Goal: Transaction & Acquisition: Purchase product/service

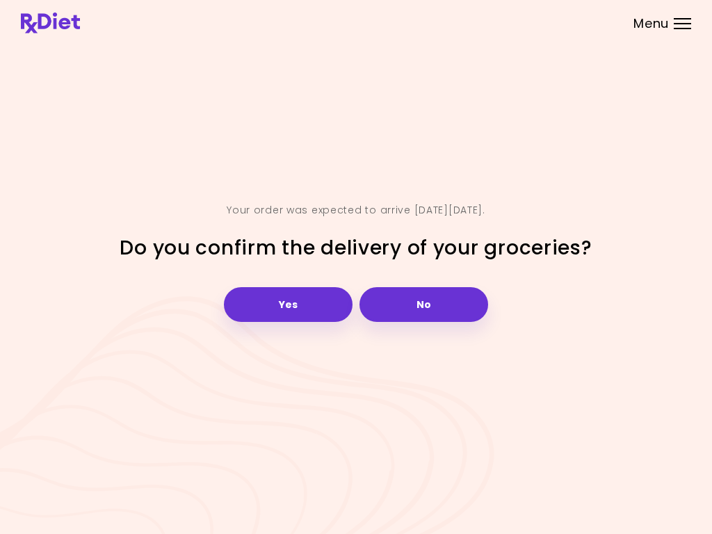
click at [299, 308] on button "Yes" at bounding box center [288, 304] width 129 height 35
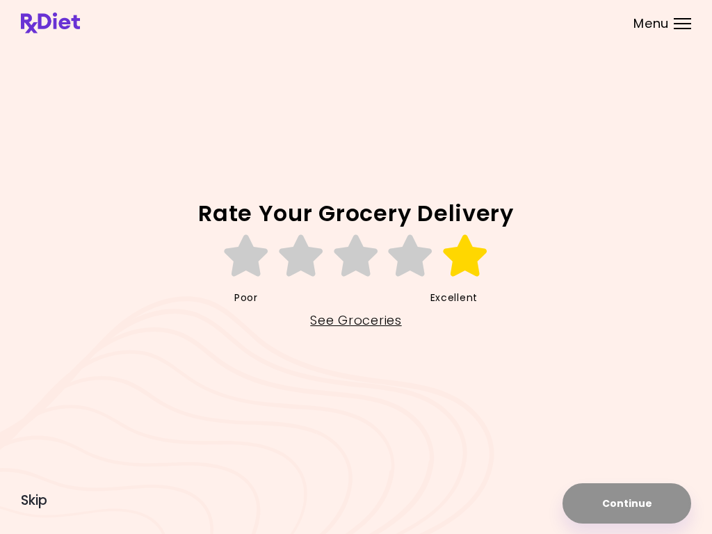
click at [470, 249] on icon at bounding box center [465, 256] width 48 height 42
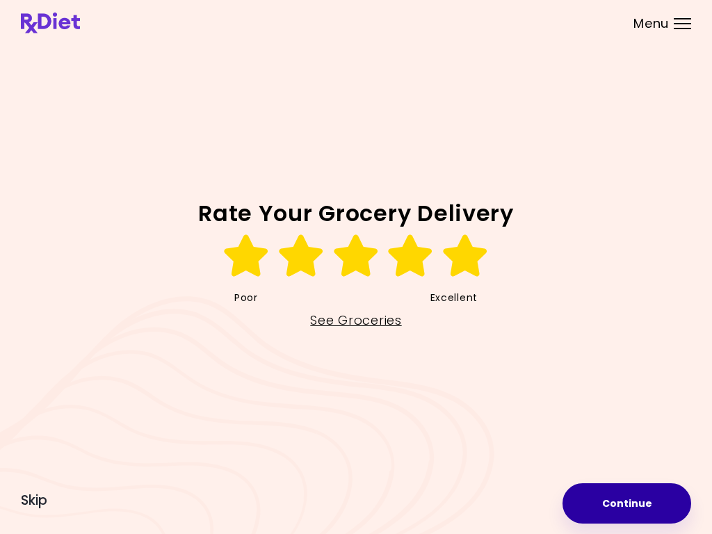
click at [639, 503] on button "Continue" at bounding box center [626, 503] width 129 height 40
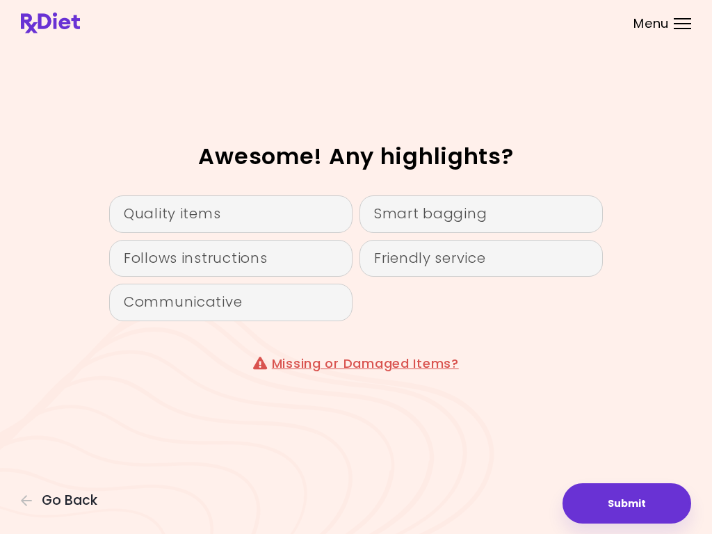
click at [220, 213] on div "Quality items" at bounding box center [230, 214] width 243 height 38
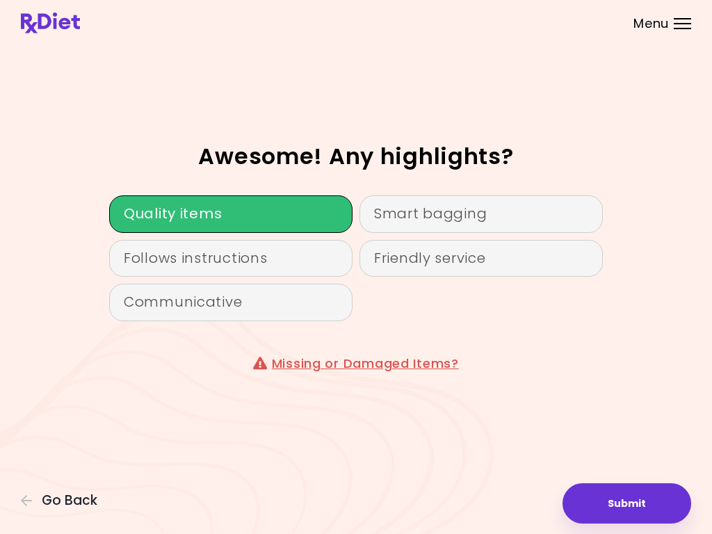
click at [231, 259] on div "Follows instructions" at bounding box center [230, 259] width 243 height 38
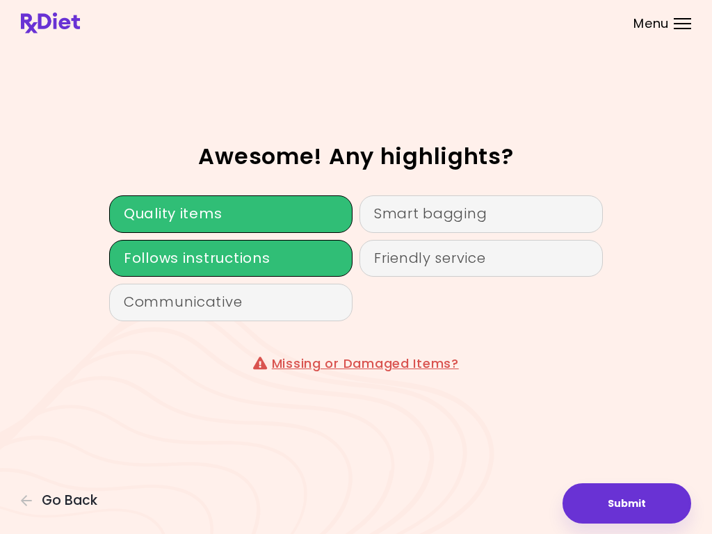
click at [233, 311] on div "Communicative" at bounding box center [230, 303] width 243 height 38
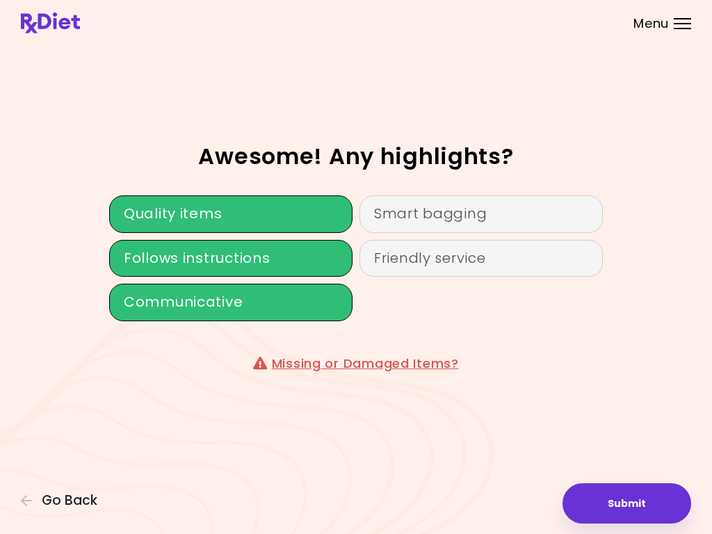
click at [484, 206] on div "Smart bagging" at bounding box center [480, 214] width 243 height 38
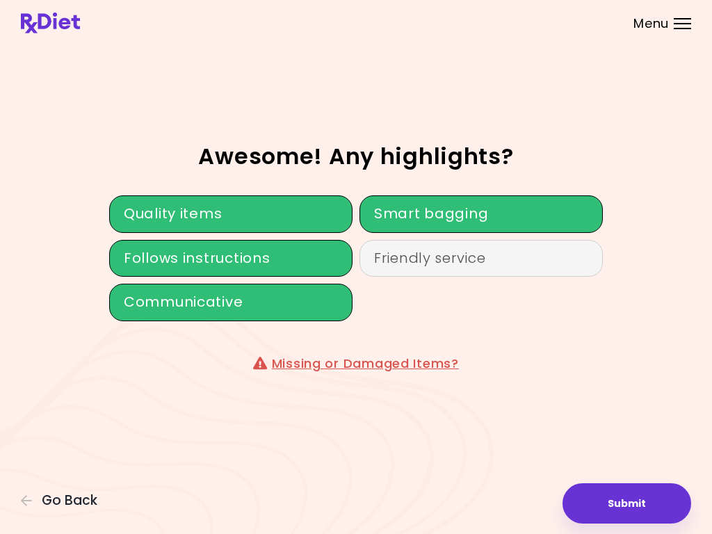
click at [509, 262] on div "Friendly service" at bounding box center [480, 259] width 243 height 38
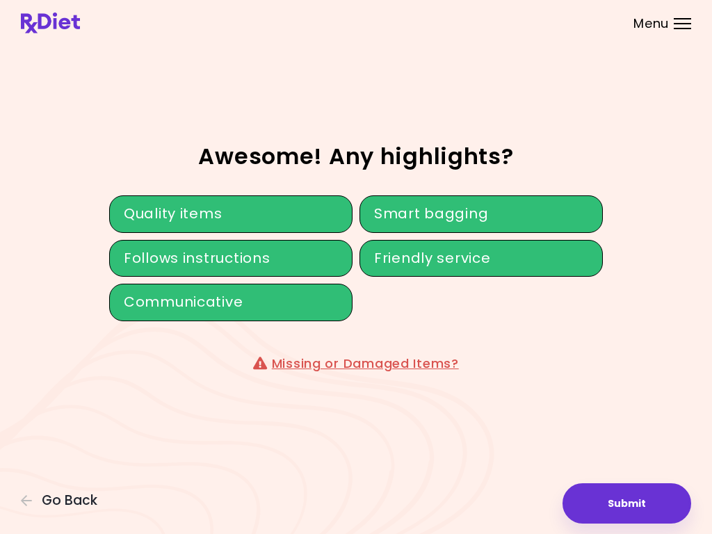
click at [416, 368] on link "Missing or Damaged Items?" at bounding box center [365, 363] width 187 height 17
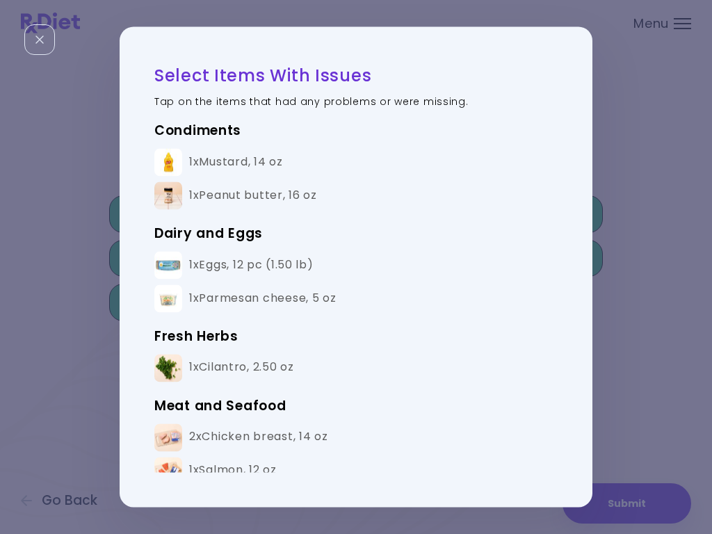
click at [302, 439] on div "2x Chicken breast , 14 oz" at bounding box center [258, 437] width 139 height 15
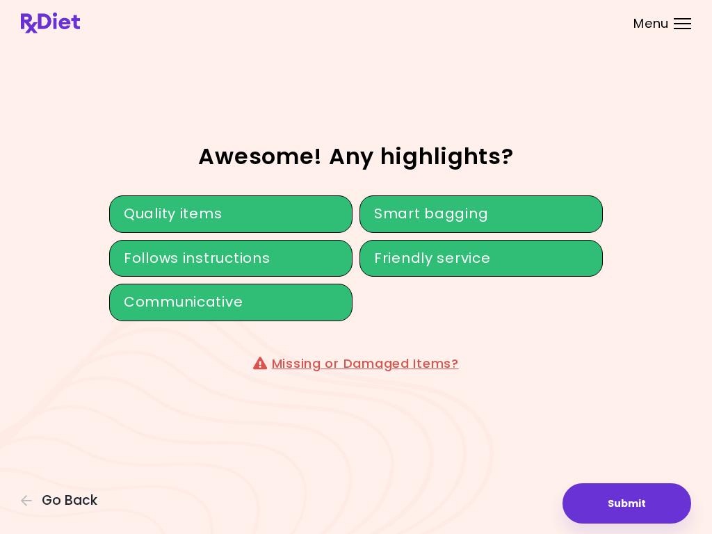
click at [368, 369] on link "Missing or Damaged Items?" at bounding box center [365, 363] width 187 height 17
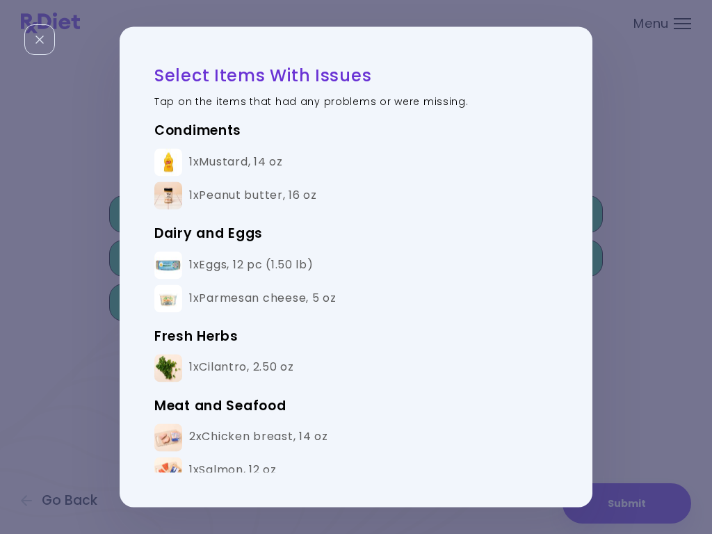
click at [176, 434] on img at bounding box center [168, 437] width 28 height 28
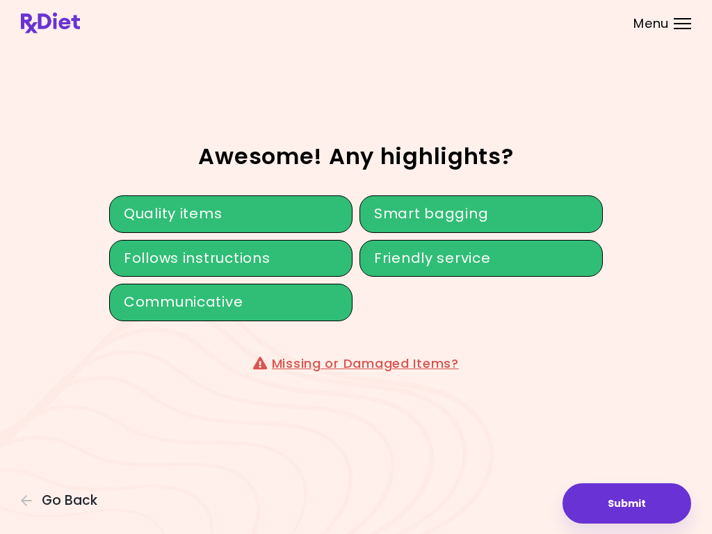
click at [640, 507] on button "Submit" at bounding box center [626, 503] width 129 height 40
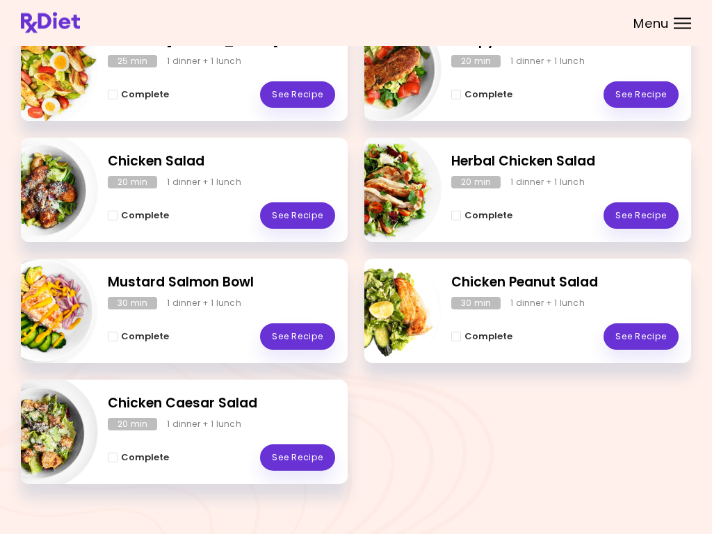
scroll to position [241, 0]
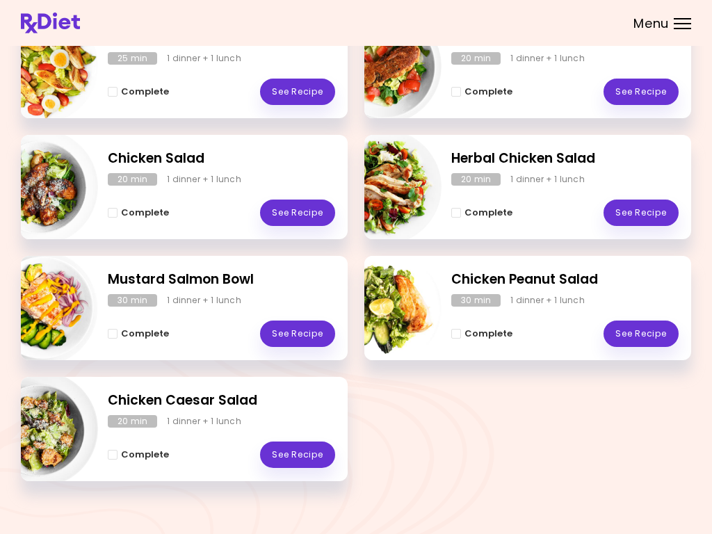
click at [690, 304] on div "Chicken Peanut Salad 30 min 1 dinner + 1 lunch Complete See Recipe" at bounding box center [527, 308] width 327 height 104
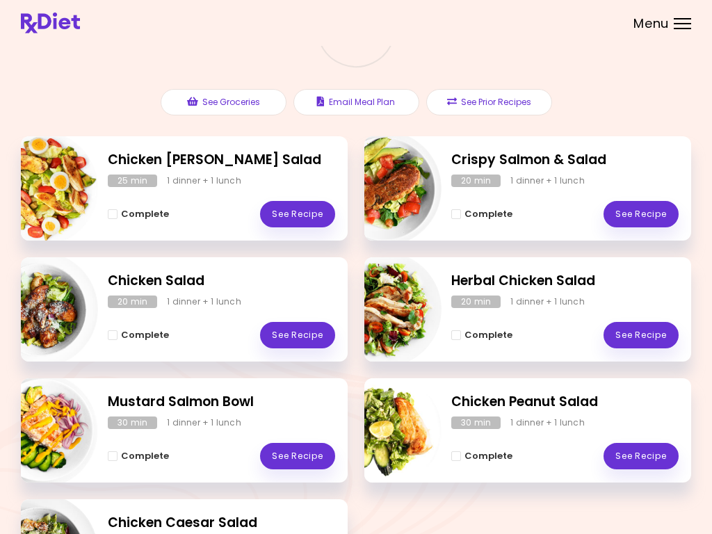
scroll to position [125, 0]
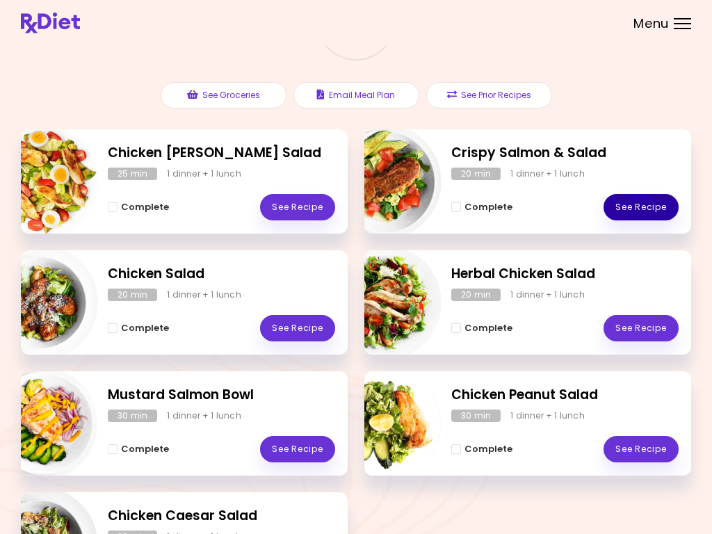
click at [645, 208] on link "See Recipe" at bounding box center [640, 207] width 75 height 26
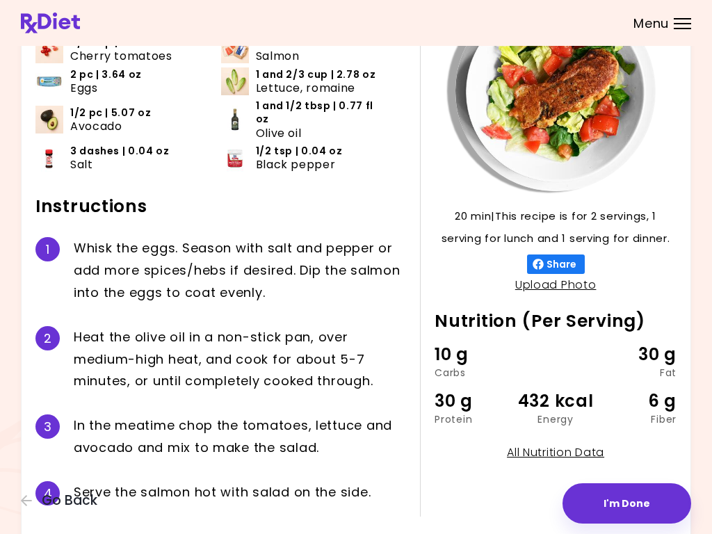
scroll to position [157, 0]
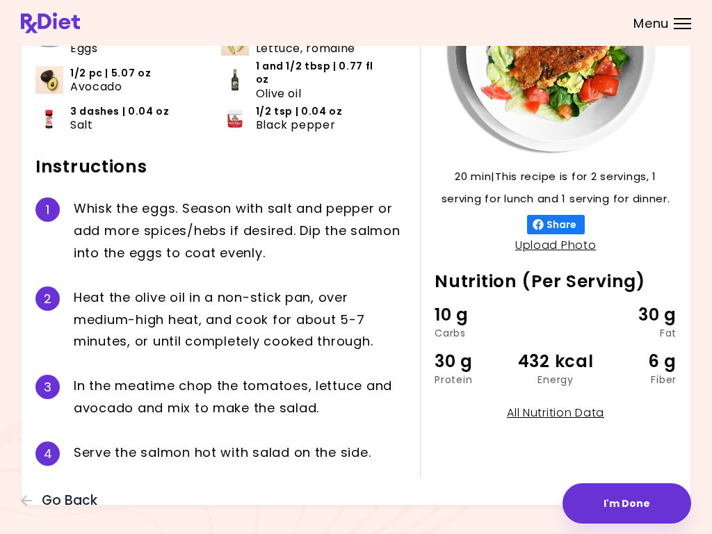
click at [631, 506] on button "I'm Done" at bounding box center [626, 503] width 129 height 40
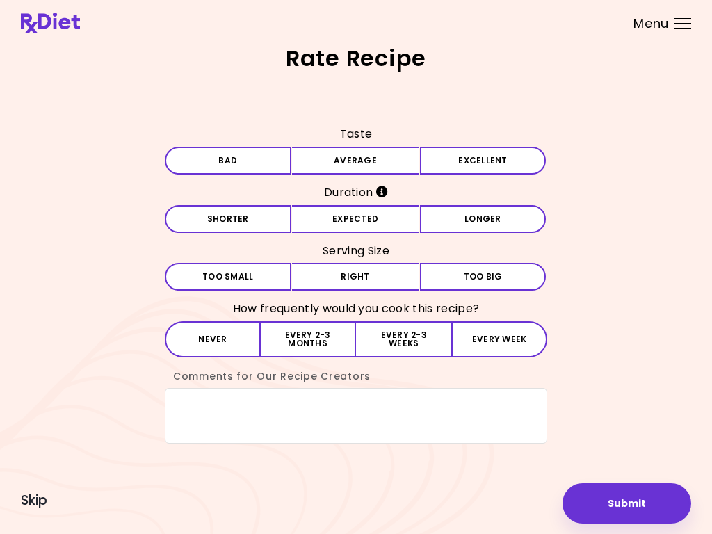
click at [47, 501] on span "Skip" at bounding box center [34, 500] width 26 height 15
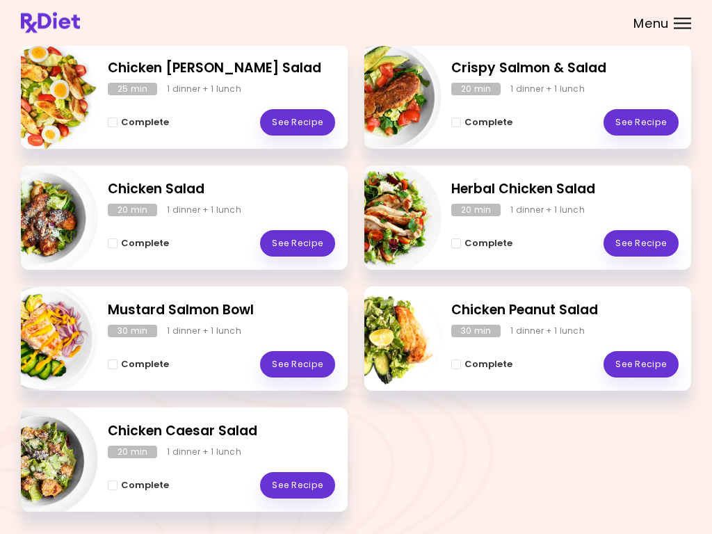
scroll to position [210, 0]
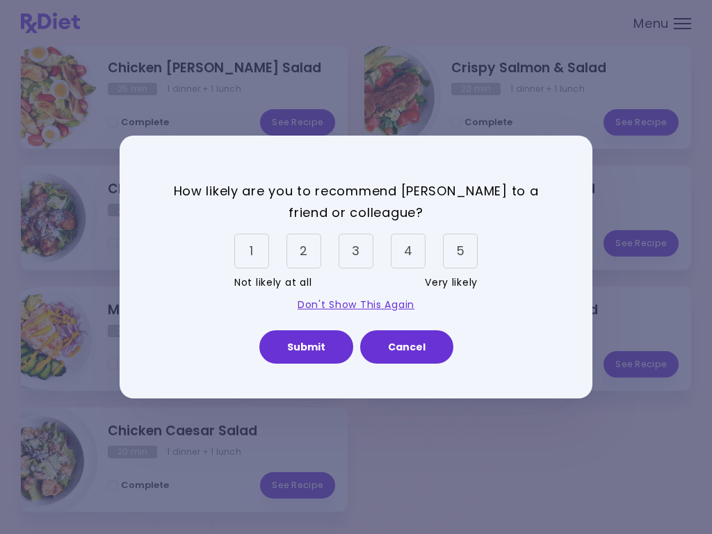
click at [462, 253] on div "5" at bounding box center [460, 251] width 35 height 35
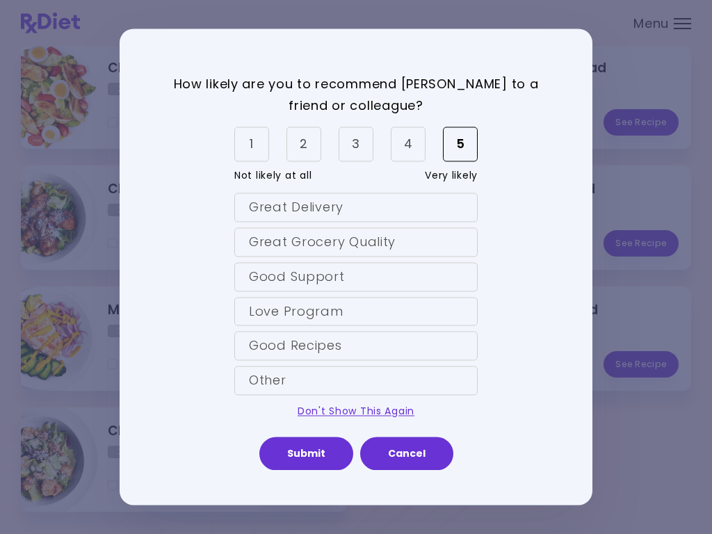
click at [341, 214] on div "Great Delivery" at bounding box center [355, 207] width 243 height 29
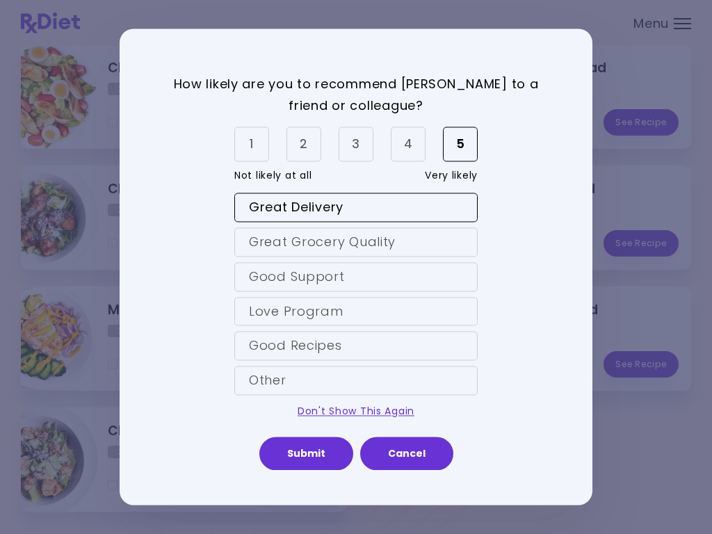
click at [341, 252] on div "Great Grocery Quality" at bounding box center [355, 241] width 243 height 29
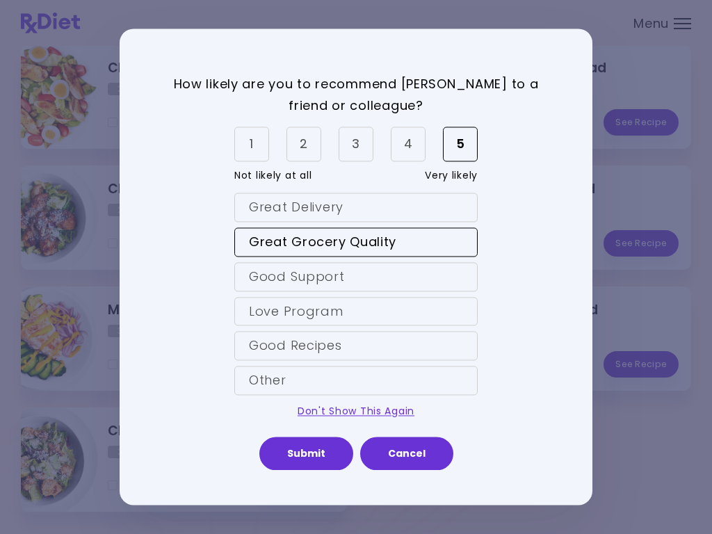
click at [340, 275] on div "Good Support" at bounding box center [355, 276] width 243 height 29
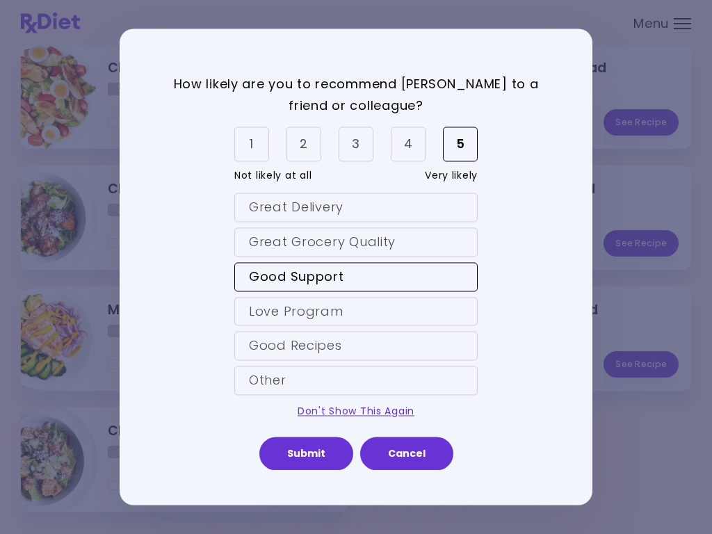
click at [336, 320] on div "Love Program" at bounding box center [355, 311] width 243 height 29
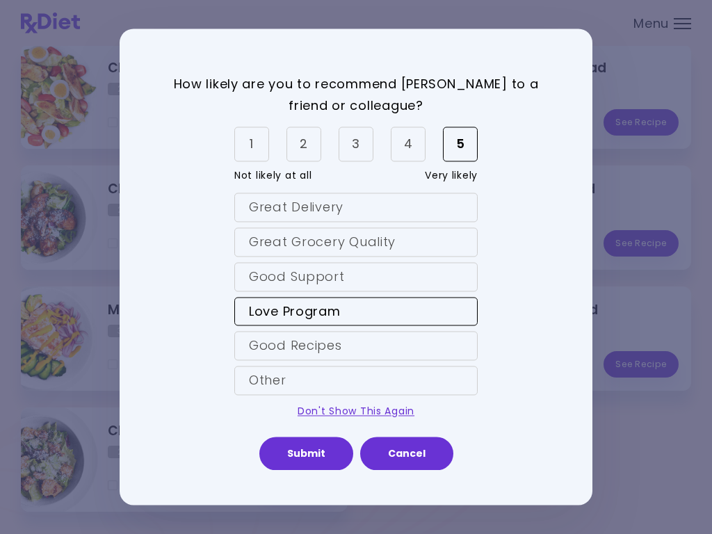
click at [343, 348] on div "Good Recipes" at bounding box center [355, 346] width 243 height 29
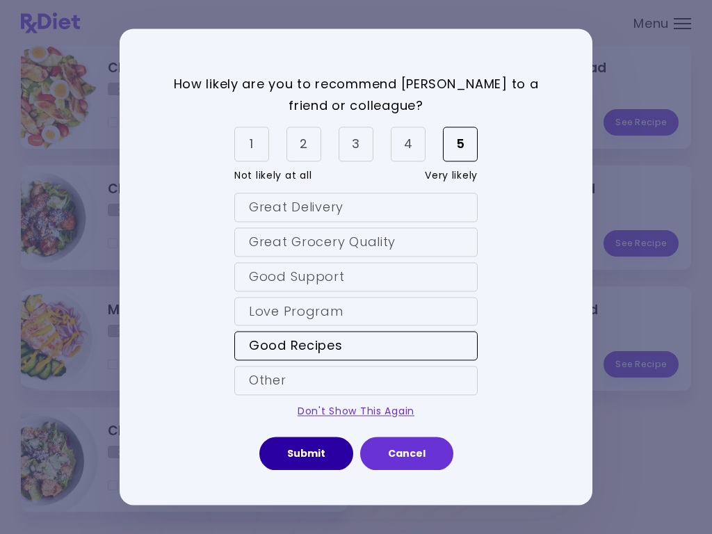
click at [303, 453] on button "Submit" at bounding box center [306, 453] width 94 height 33
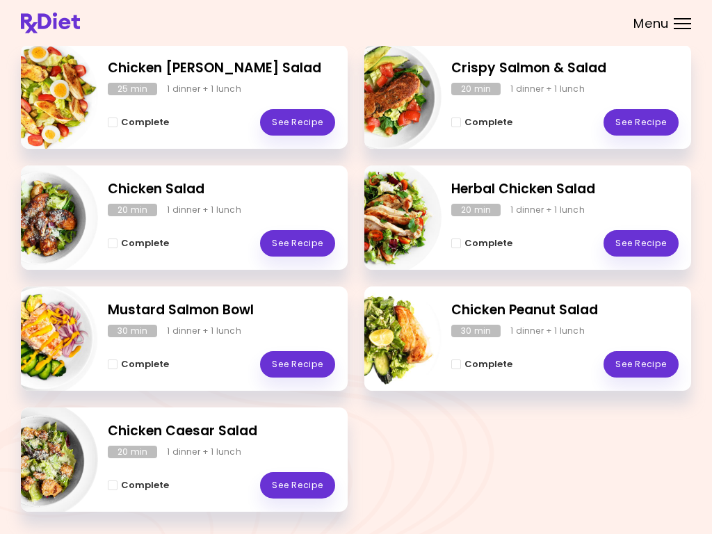
click at [692, 19] on header at bounding box center [356, 23] width 712 height 46
click at [681, 28] on div at bounding box center [682, 28] width 17 height 1
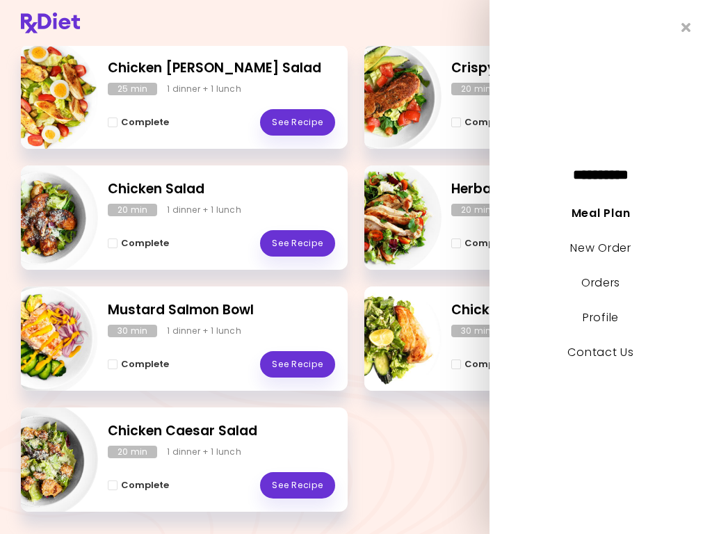
click at [603, 252] on link "New Order" at bounding box center [600, 248] width 60 height 16
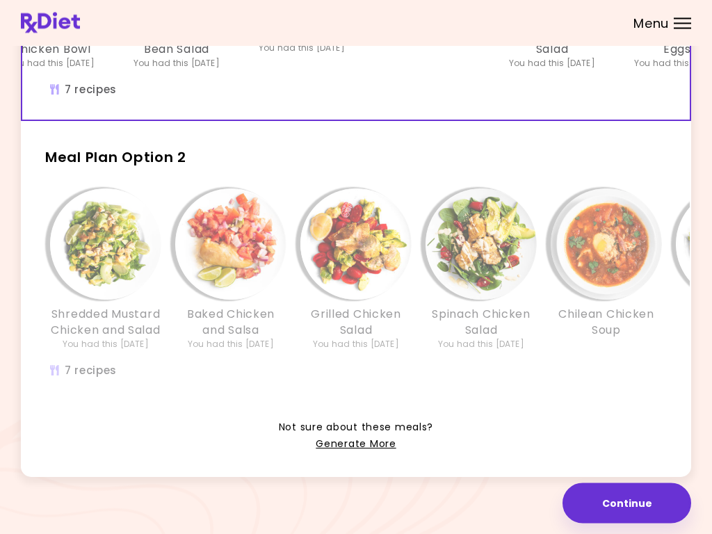
scroll to position [275, 0]
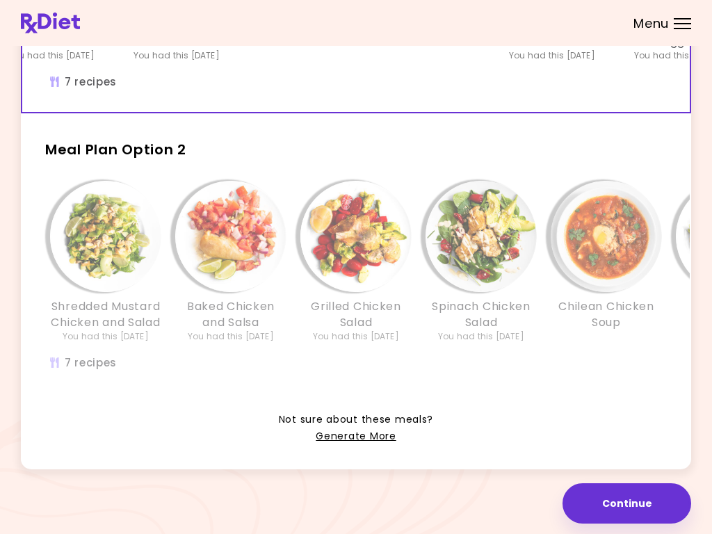
click at [359, 236] on img "Info - Grilled Chicken Salad - Meal Plan Option 2" at bounding box center [355, 236] width 111 height 111
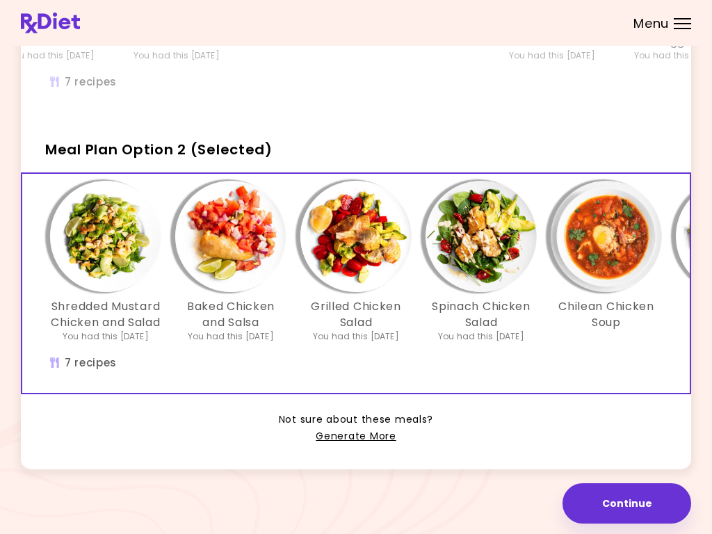
scroll to position [0, 0]
click at [113, 232] on img "Info - Shredded Mustard Chicken and Salad - Meal Plan Option 2 (Selected)" at bounding box center [105, 236] width 111 height 111
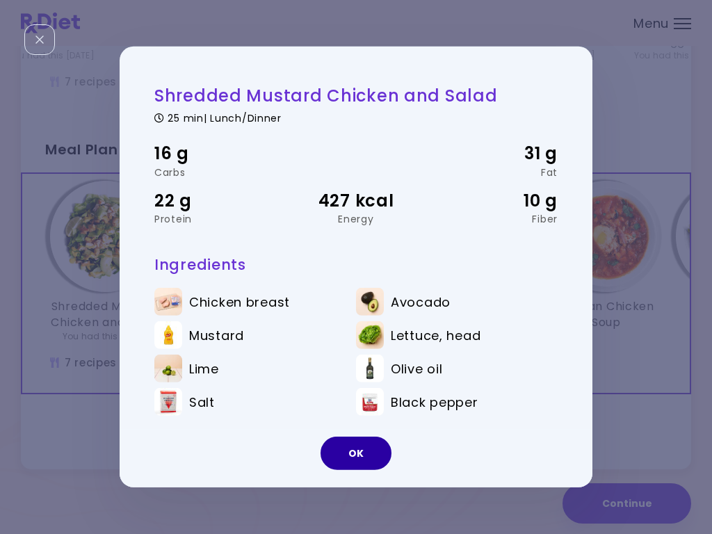
click at [359, 456] on button "OK" at bounding box center [355, 453] width 71 height 33
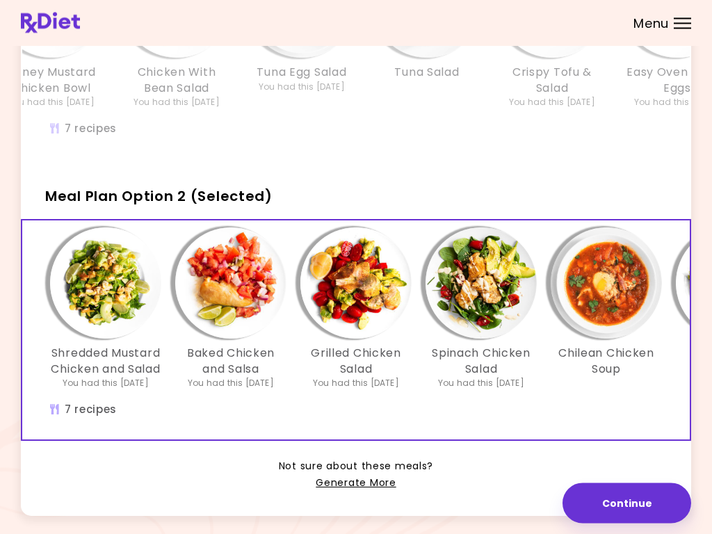
scroll to position [275, 0]
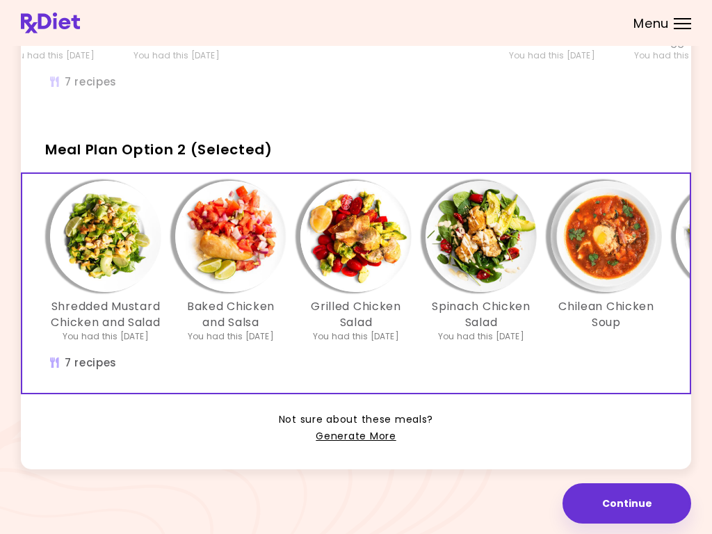
click at [359, 453] on div "Meal Plan Option 1 Chicken Peanut Soup You had this [DATE] Honey Mustard Chicke…" at bounding box center [356, 147] width 670 height 643
click at [357, 444] on link "Generate More" at bounding box center [356, 436] width 80 height 17
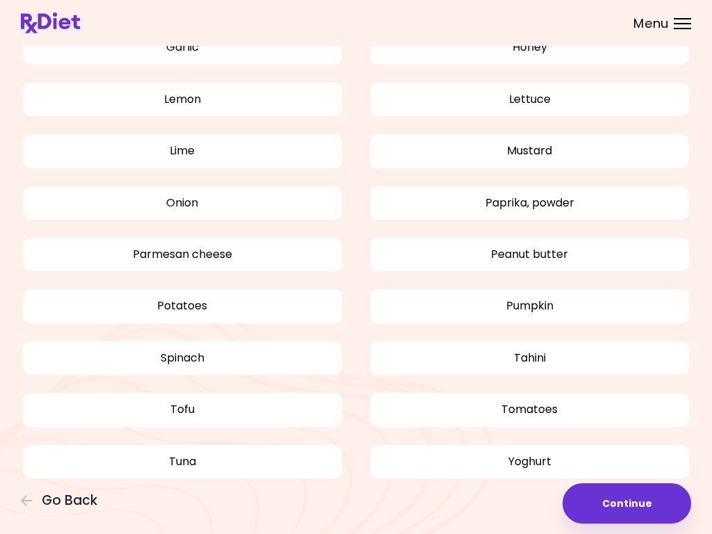
scroll to position [1020, 0]
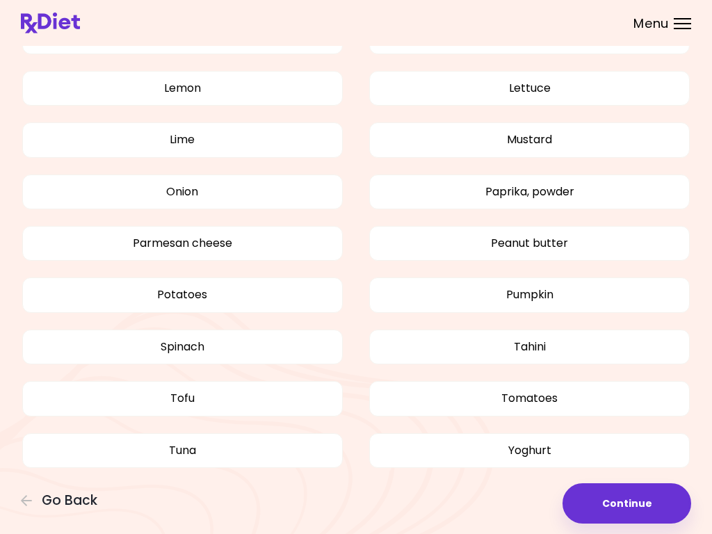
click at [676, 330] on button "Tahini" at bounding box center [529, 347] width 320 height 35
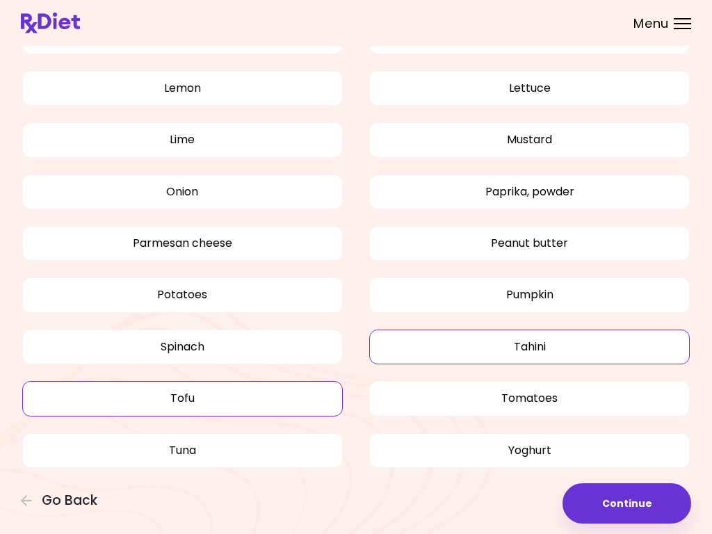
click at [189, 400] on button "Tofu" at bounding box center [182, 398] width 320 height 35
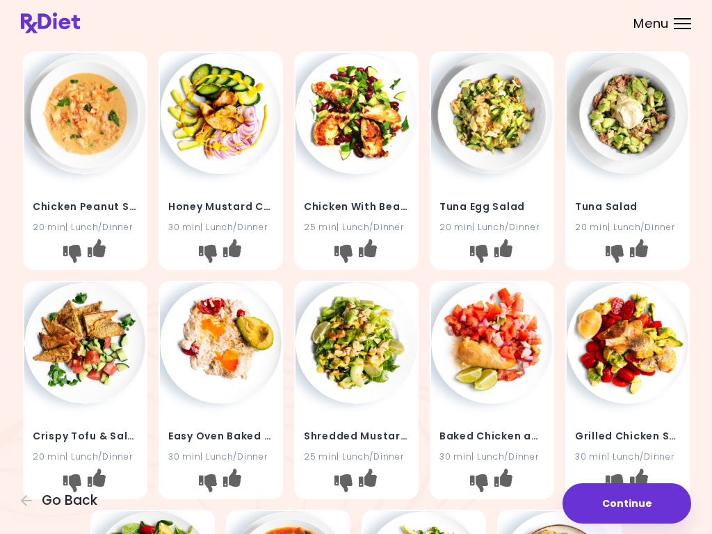
scroll to position [0, 0]
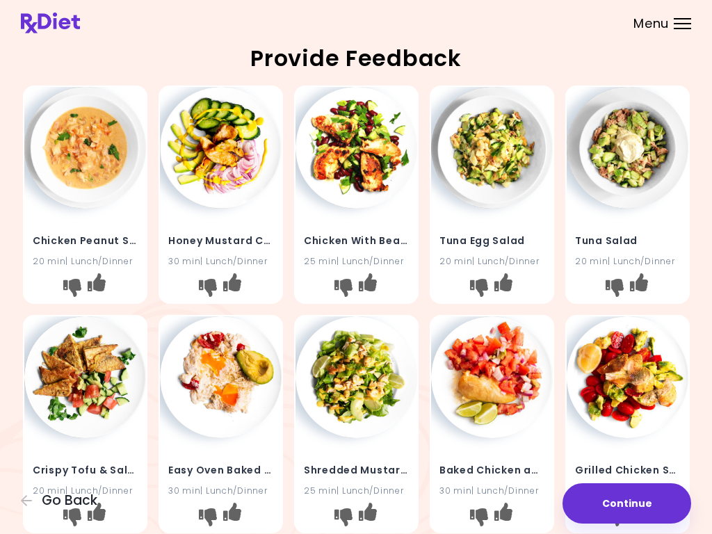
click at [107, 291] on button "I like this recipe" at bounding box center [96, 288] width 22 height 22
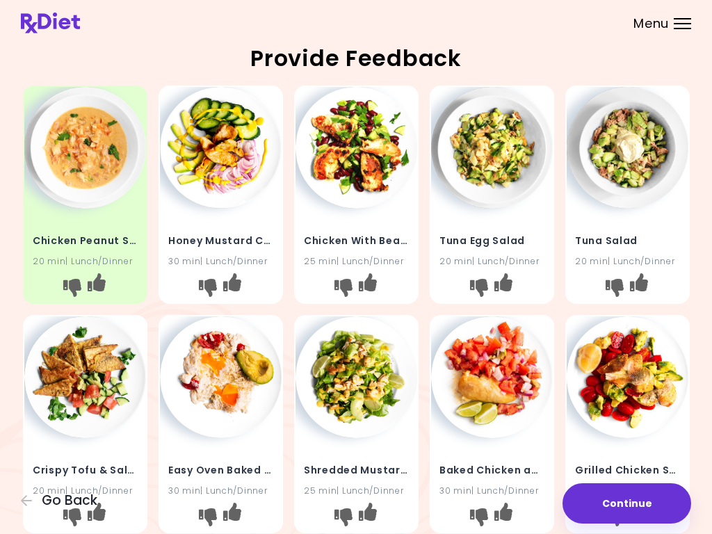
click at [243, 284] on button "I like this recipe" at bounding box center [231, 288] width 22 height 22
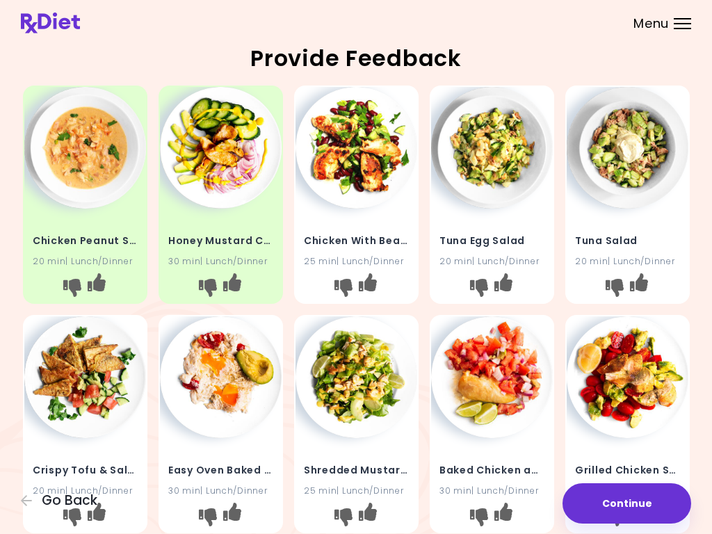
click at [357, 169] on img at bounding box center [356, 148] width 122 height 122
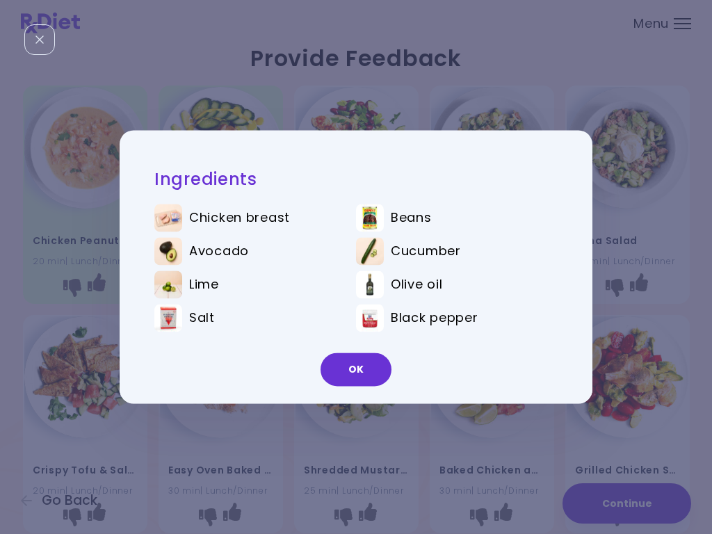
click at [357, 372] on button "OK" at bounding box center [355, 369] width 71 height 33
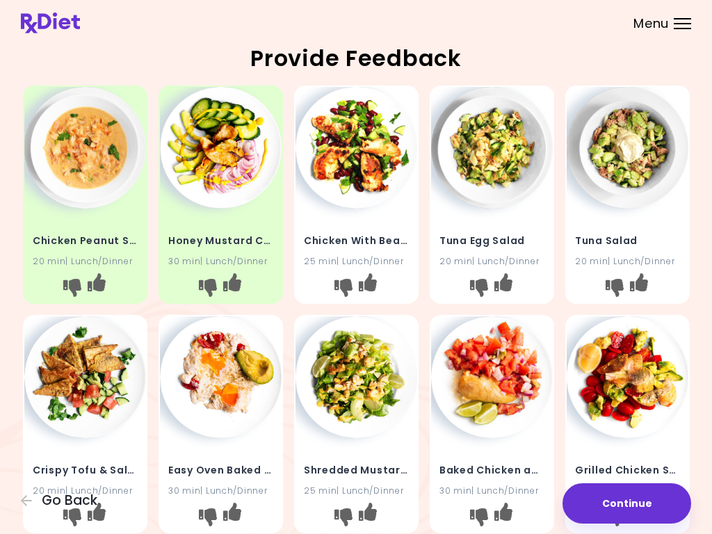
click at [378, 284] on button "I like this recipe" at bounding box center [367, 288] width 22 height 22
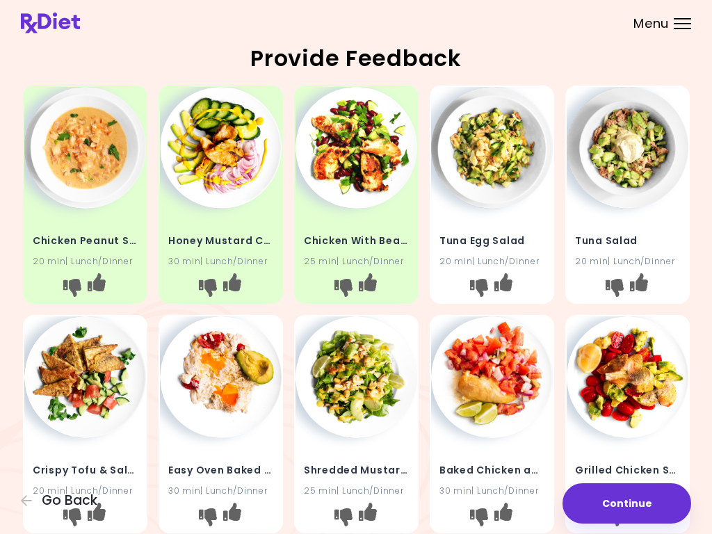
click at [495, 168] on img at bounding box center [492, 148] width 122 height 122
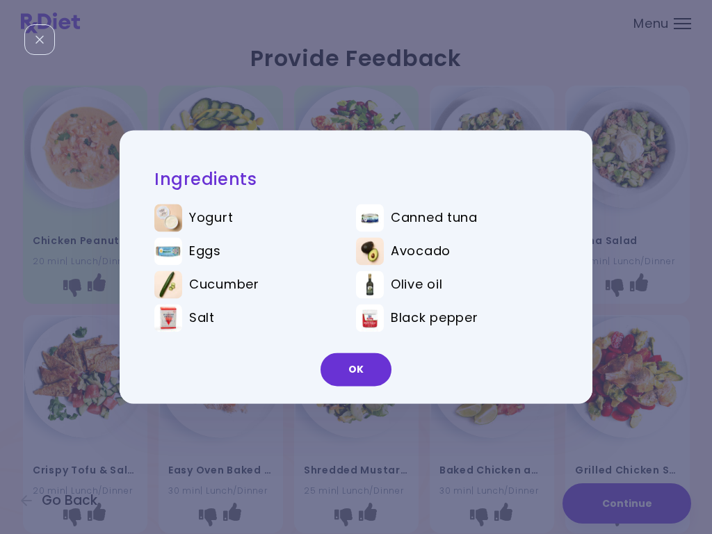
click at [361, 371] on button "OK" at bounding box center [355, 369] width 71 height 33
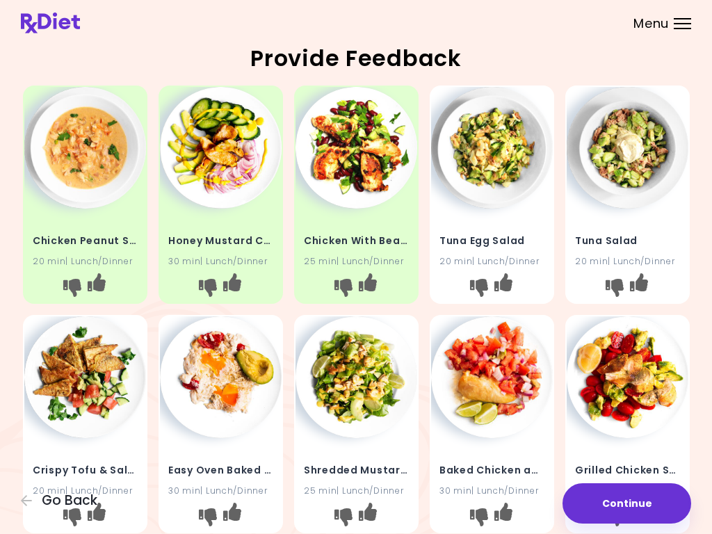
click at [512, 286] on icon "I like this recipe" at bounding box center [503, 282] width 18 height 18
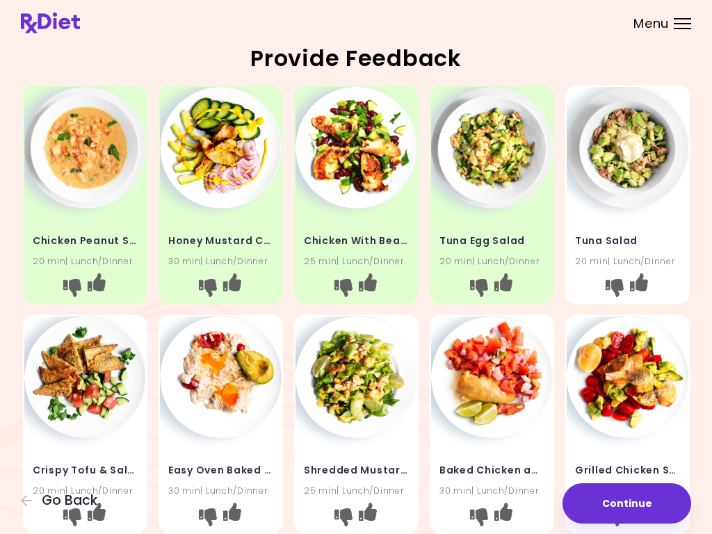
click at [645, 156] on img at bounding box center [628, 148] width 122 height 122
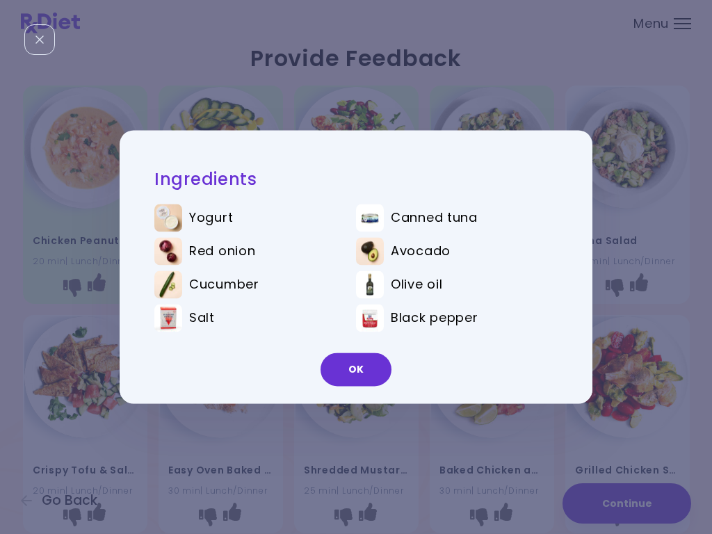
click at [364, 376] on button "OK" at bounding box center [355, 369] width 71 height 33
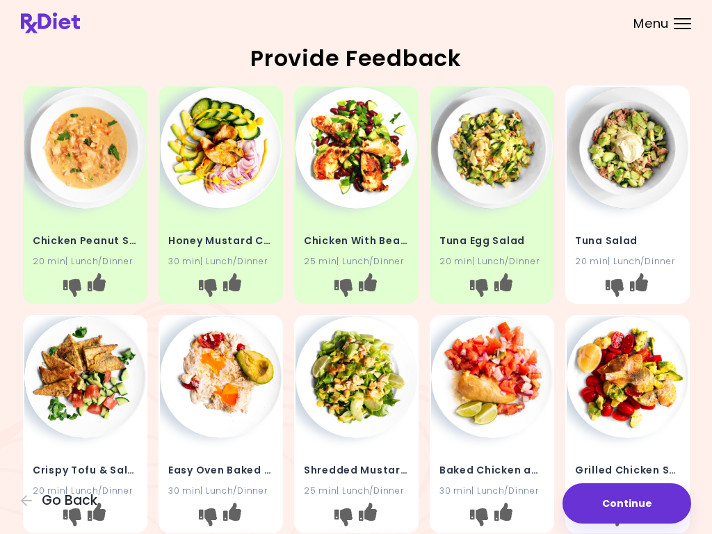
click at [647, 280] on icon "I like this recipe" at bounding box center [638, 282] width 18 height 18
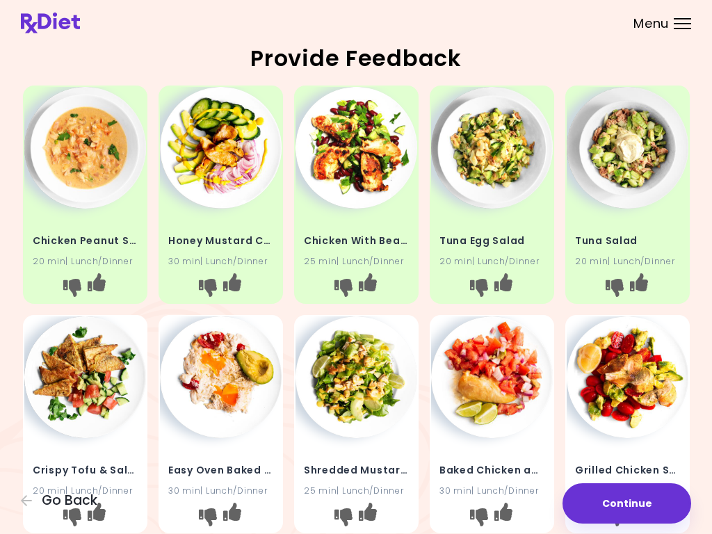
click at [553, 330] on div "Baked Chicken and Salsa 30 min | Lunch/Dinner" at bounding box center [492, 424] width 124 height 218
click at [512, 285] on icon "I like this recipe" at bounding box center [503, 282] width 18 height 18
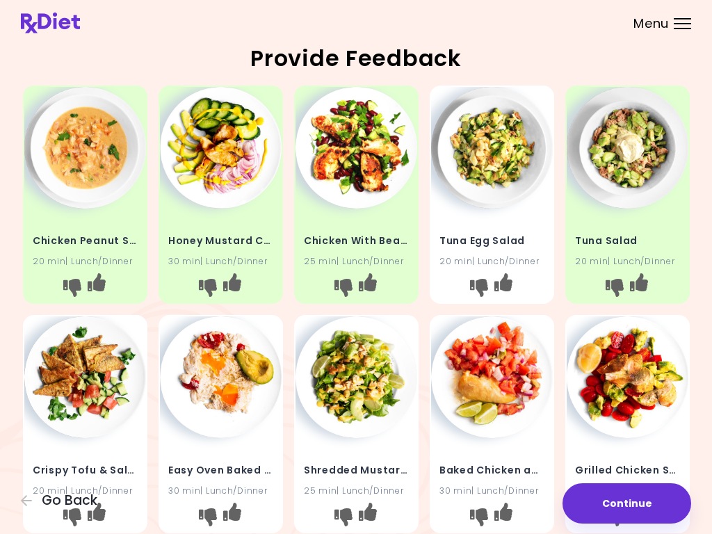
click at [376, 287] on icon "I like this recipe" at bounding box center [367, 282] width 18 height 18
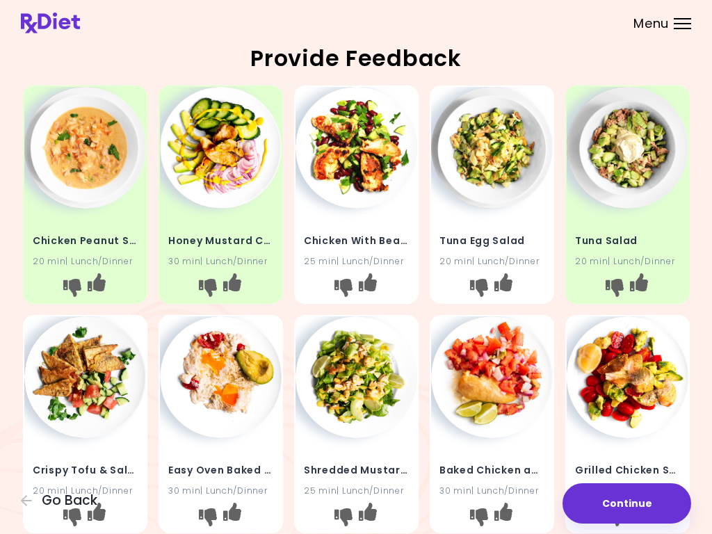
click at [241, 286] on icon "I like this recipe" at bounding box center [231, 282] width 18 height 18
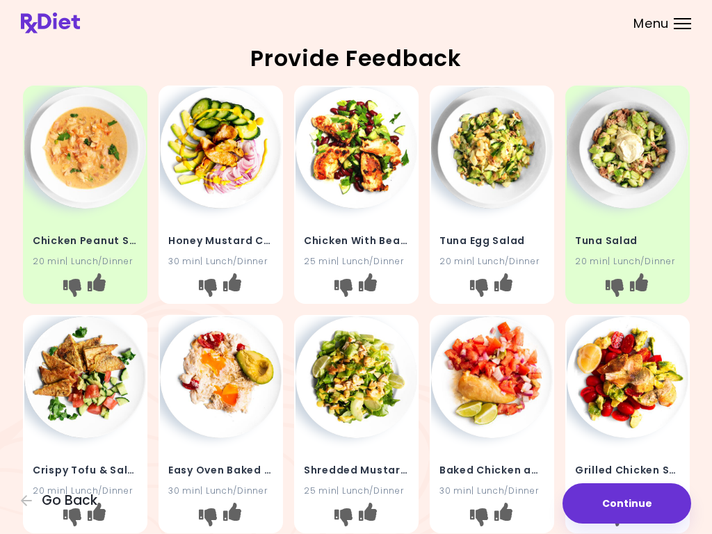
click at [105, 288] on icon "I like this recipe" at bounding box center [96, 282] width 18 height 18
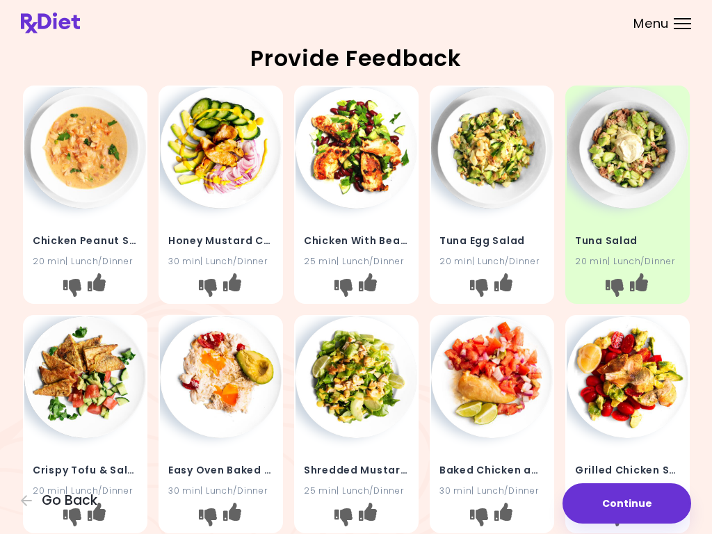
click at [241, 283] on icon "I like this recipe" at bounding box center [231, 282] width 18 height 18
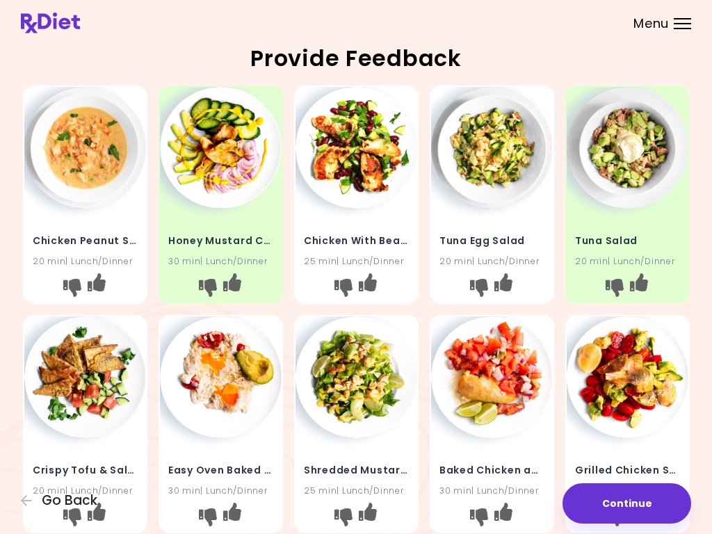
click at [218, 163] on img at bounding box center [221, 148] width 122 height 122
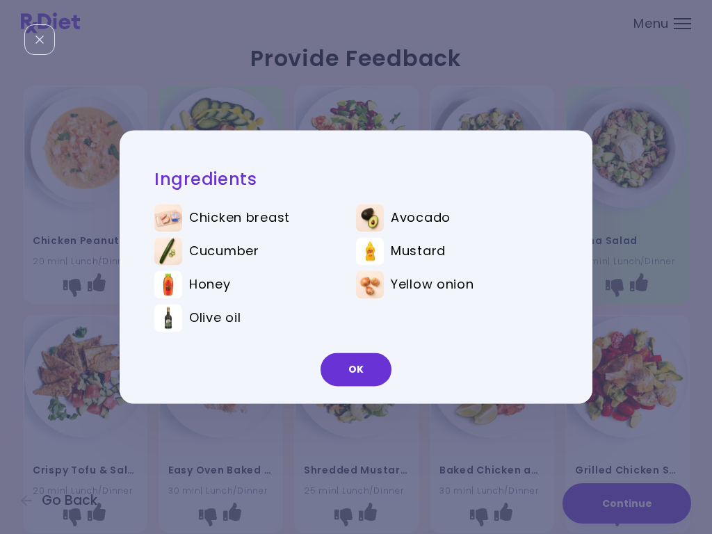
click at [357, 373] on button "OK" at bounding box center [355, 369] width 71 height 33
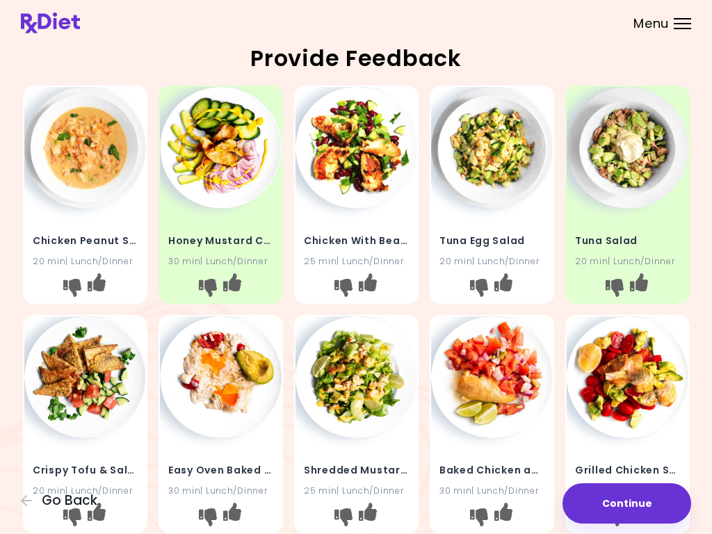
click at [88, 156] on img at bounding box center [85, 148] width 122 height 122
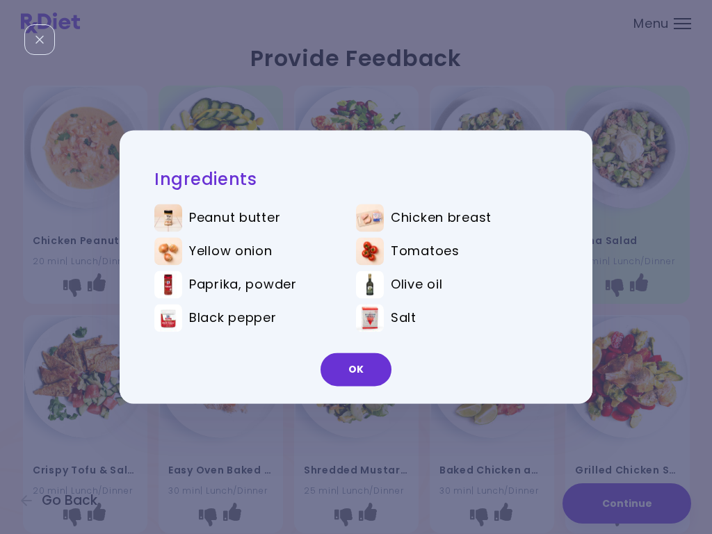
click at [359, 369] on button "OK" at bounding box center [355, 369] width 71 height 33
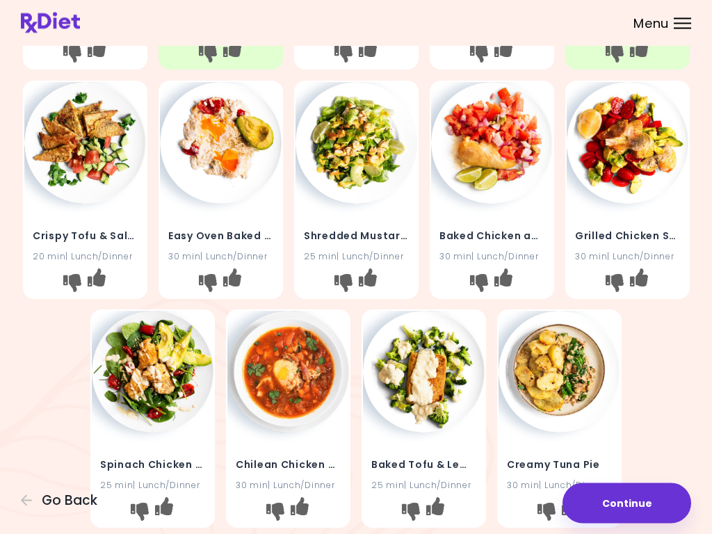
scroll to position [234, 0]
click at [82, 147] on img at bounding box center [85, 143] width 122 height 122
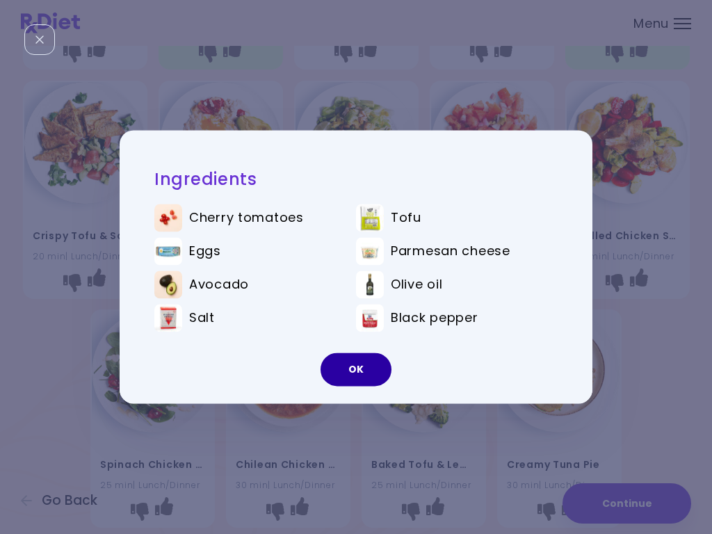
click at [365, 370] on button "OK" at bounding box center [355, 369] width 71 height 33
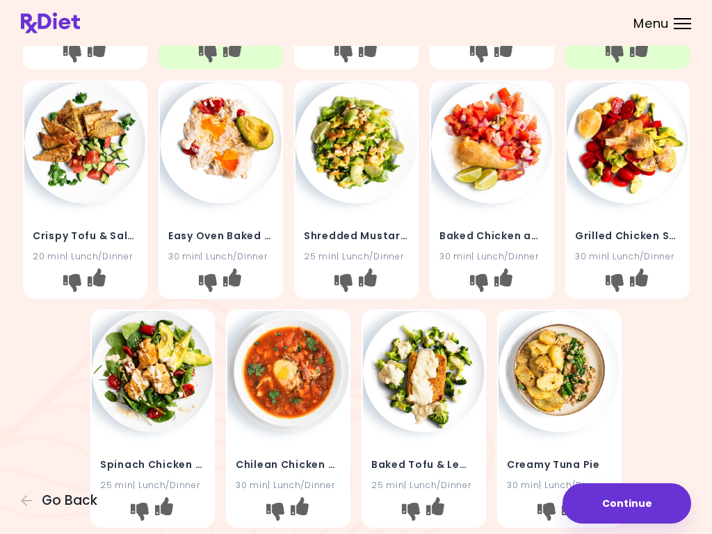
click at [345, 161] on img at bounding box center [356, 143] width 122 height 122
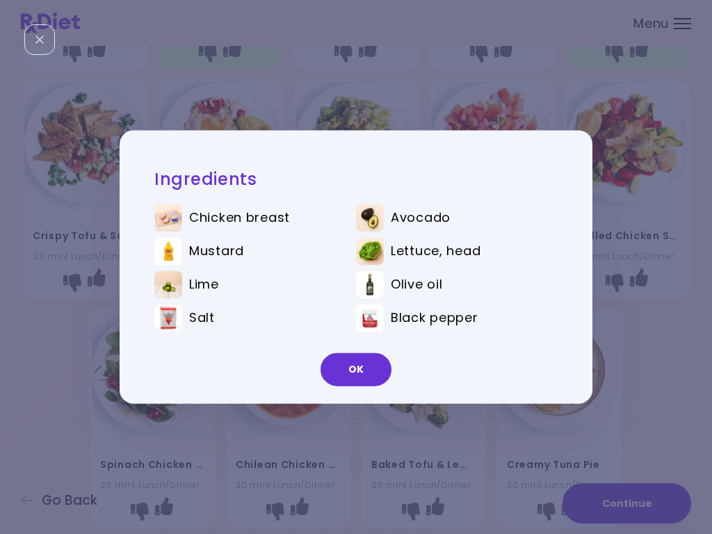
click at [363, 372] on button "OK" at bounding box center [355, 369] width 71 height 33
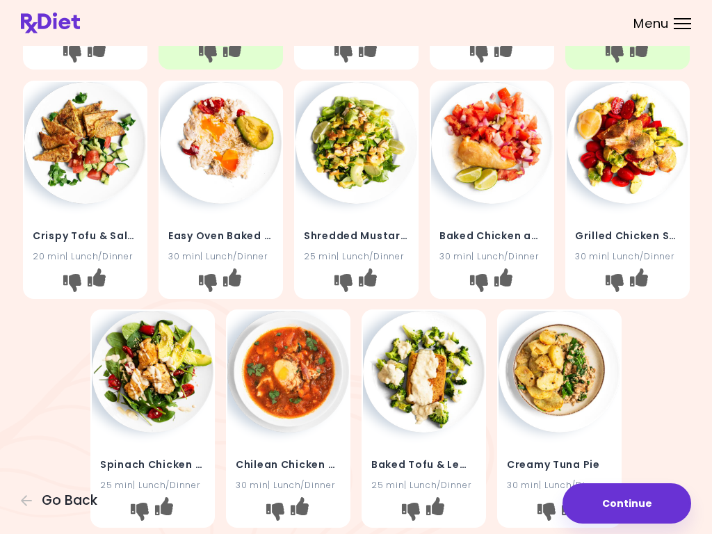
click at [498, 158] on img at bounding box center [492, 143] width 122 height 122
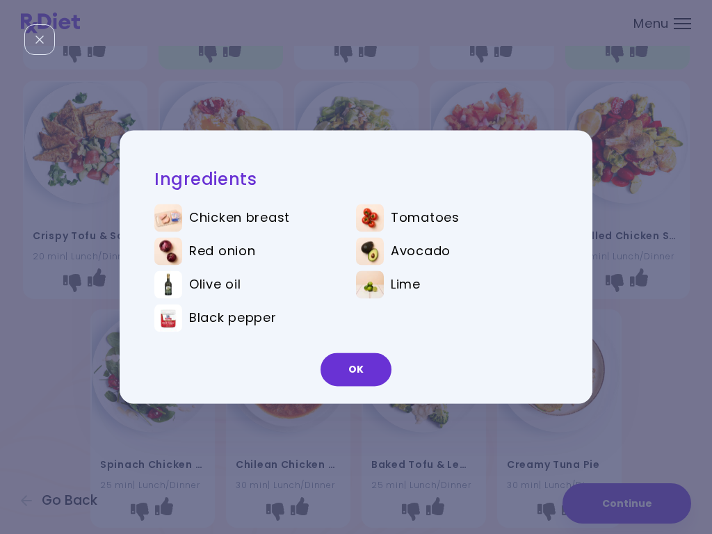
click at [359, 373] on button "OK" at bounding box center [355, 369] width 71 height 33
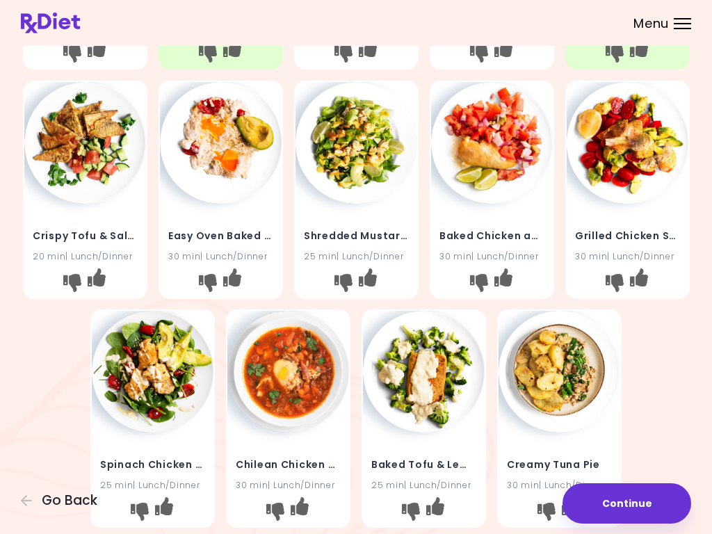
click at [657, 136] on img at bounding box center [628, 143] width 122 height 122
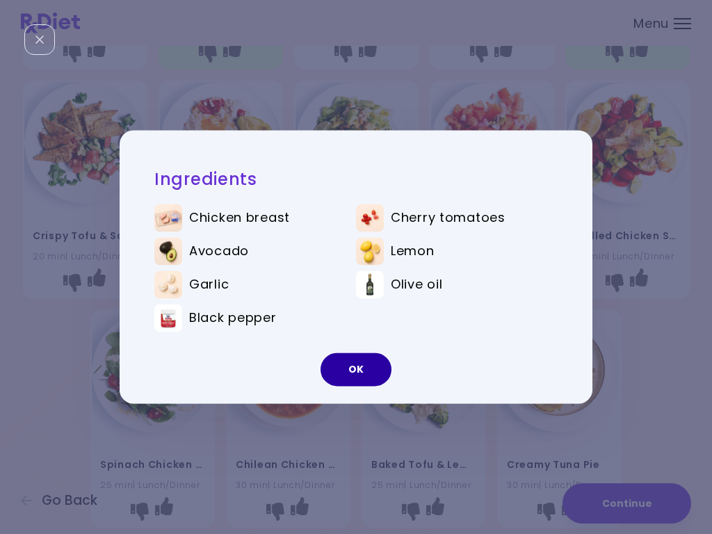
click at [359, 375] on button "OK" at bounding box center [355, 369] width 71 height 33
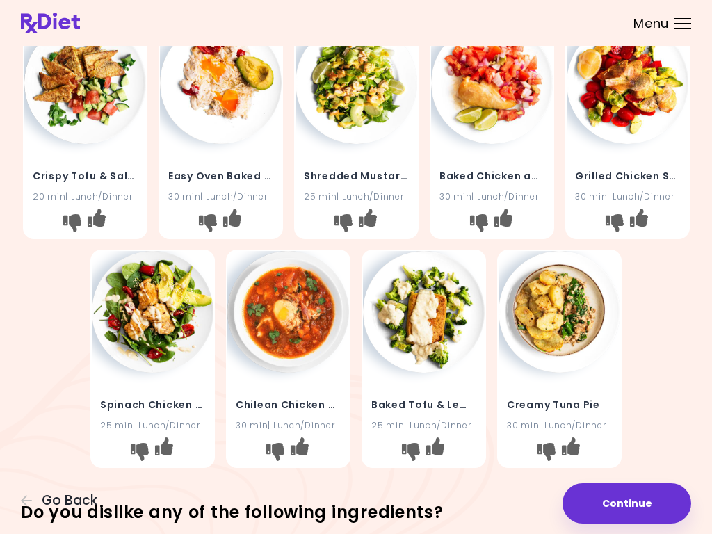
scroll to position [292, 0]
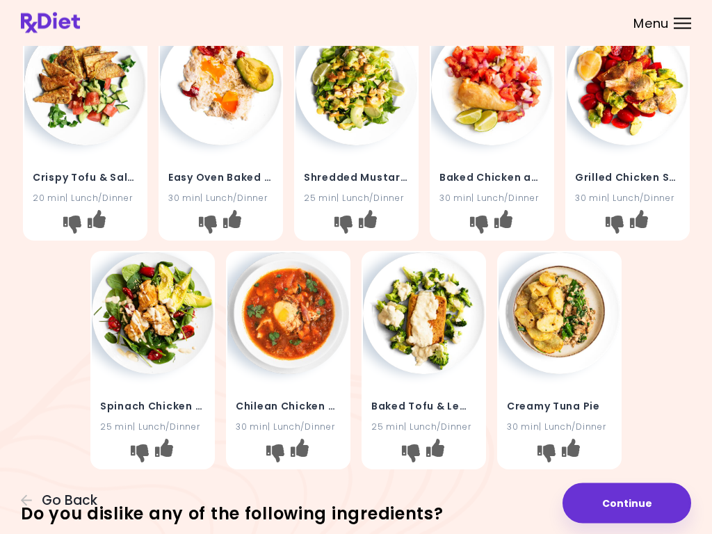
click at [302, 318] on img at bounding box center [288, 314] width 122 height 122
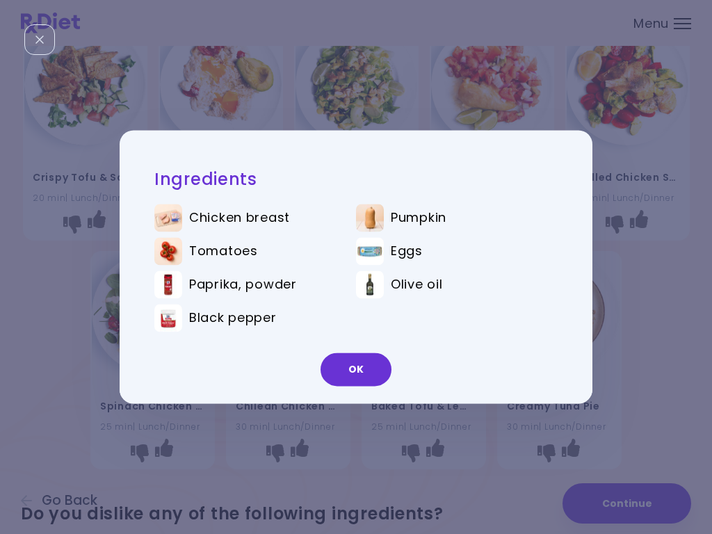
click at [363, 375] on button "OK" at bounding box center [355, 369] width 71 height 33
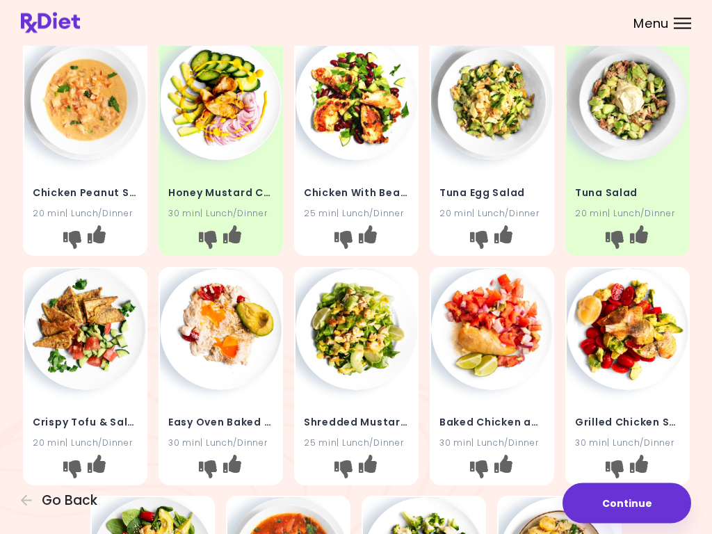
scroll to position [0, 0]
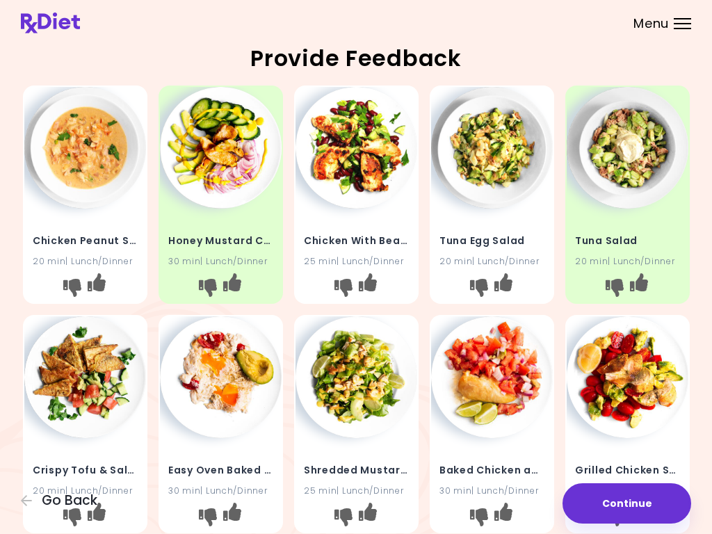
click at [229, 156] on img at bounding box center [221, 148] width 122 height 122
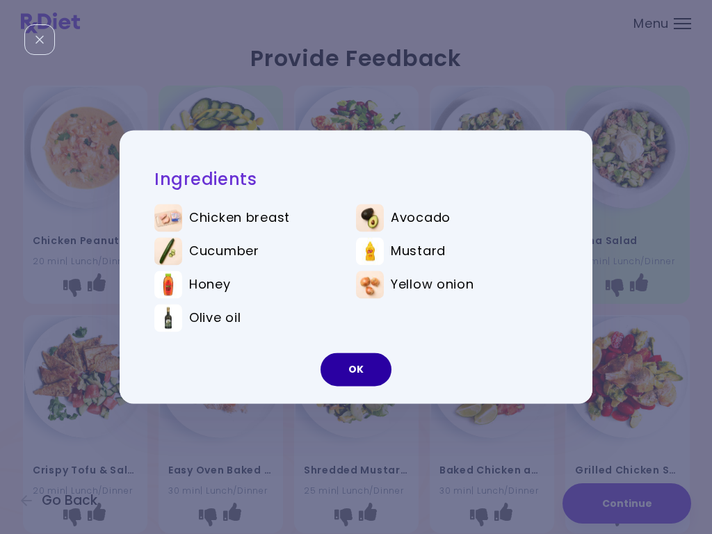
click at [365, 375] on button "OK" at bounding box center [355, 369] width 71 height 33
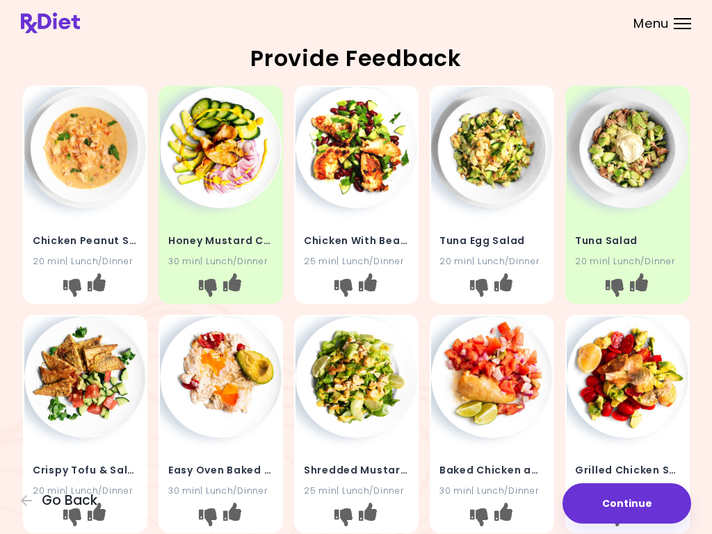
click at [648, 163] on img at bounding box center [628, 148] width 122 height 122
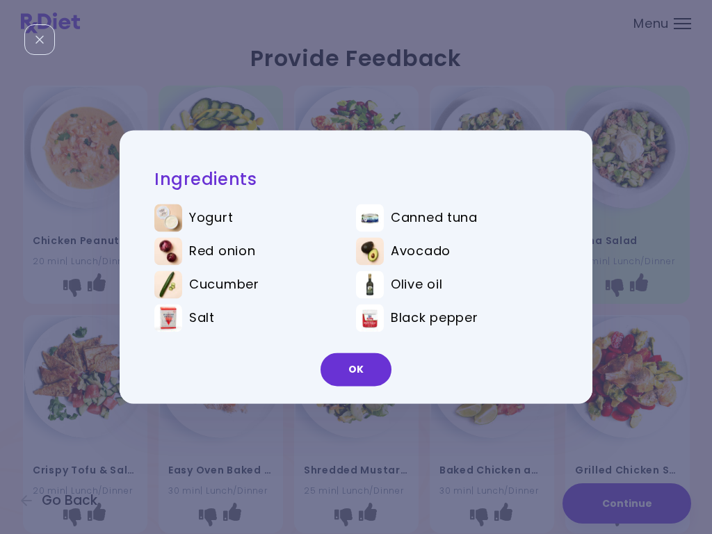
click at [354, 378] on button "OK" at bounding box center [355, 369] width 71 height 33
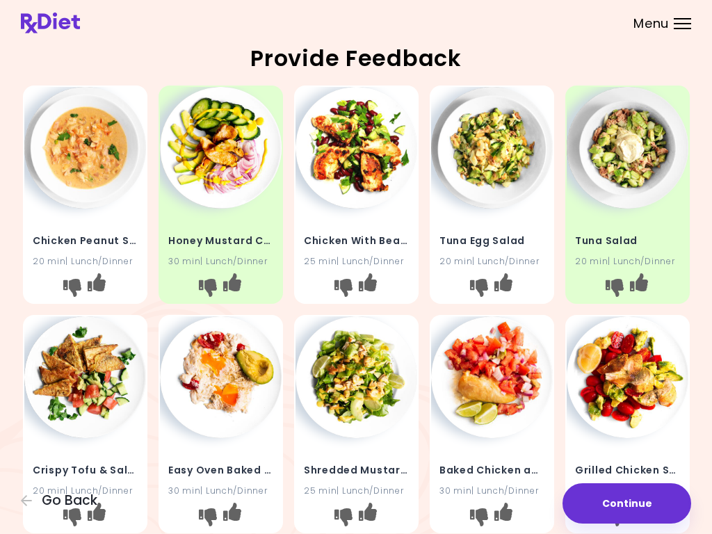
click at [228, 172] on img at bounding box center [221, 148] width 122 height 122
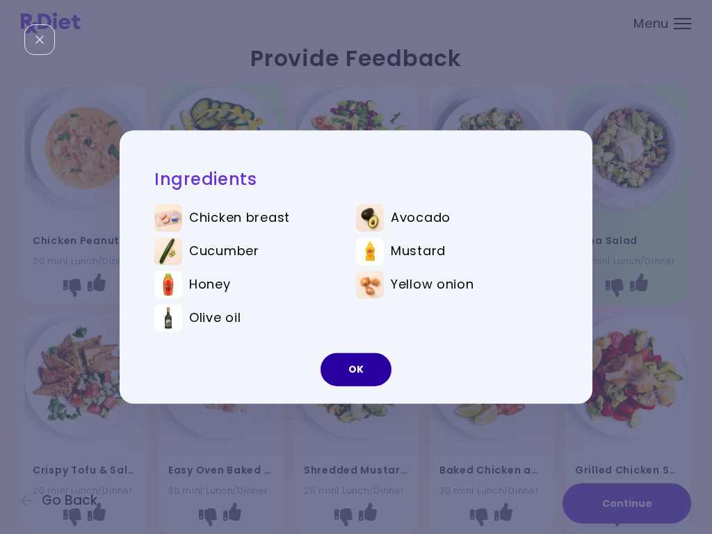
click at [363, 377] on button "OK" at bounding box center [355, 369] width 71 height 33
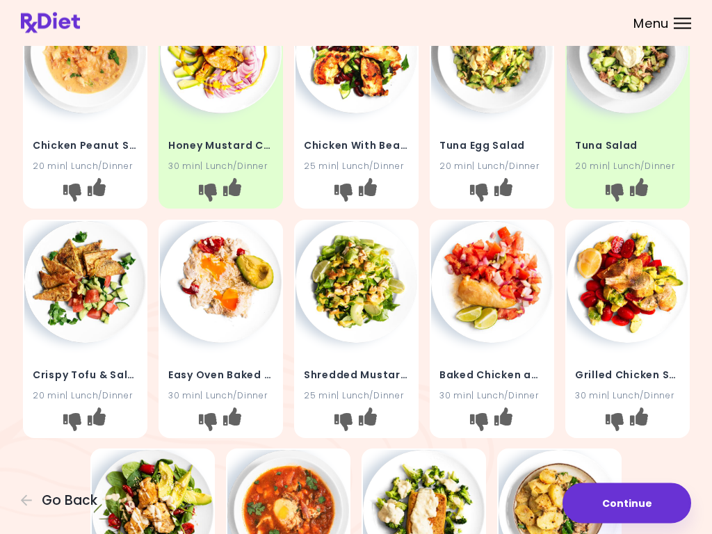
scroll to position [95, 0]
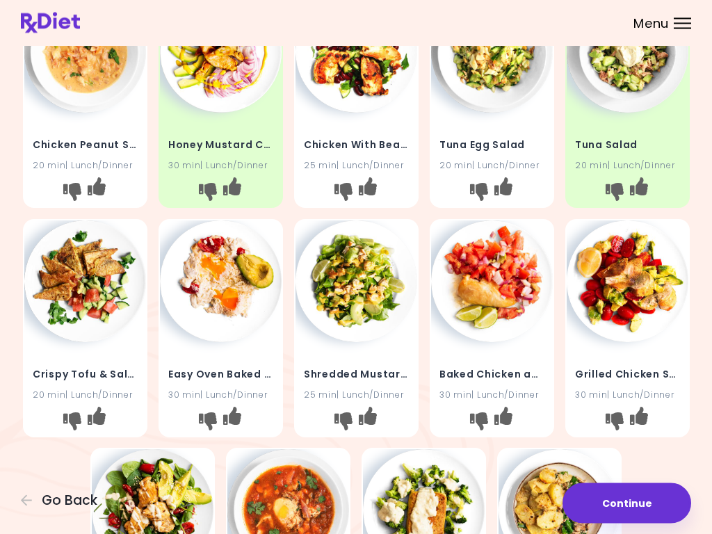
click at [127, 375] on h4 "Crispy Tofu & Salad" at bounding box center [85, 375] width 105 height 22
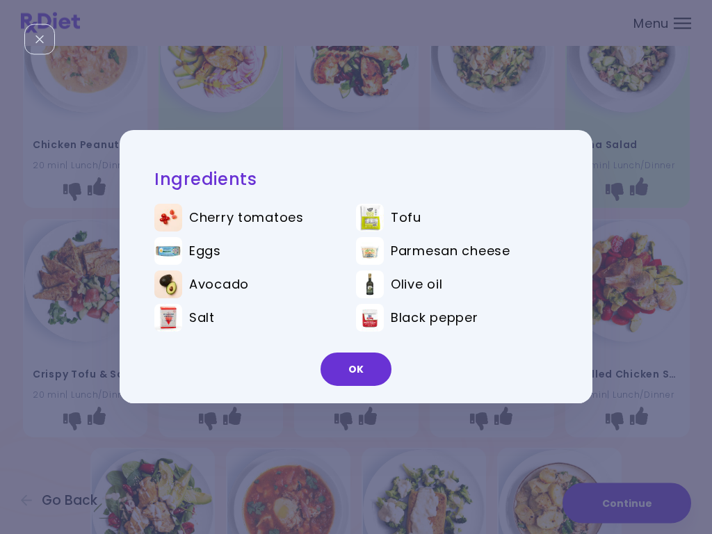
scroll to position [96, 0]
click at [363, 366] on button "OK" at bounding box center [355, 369] width 71 height 33
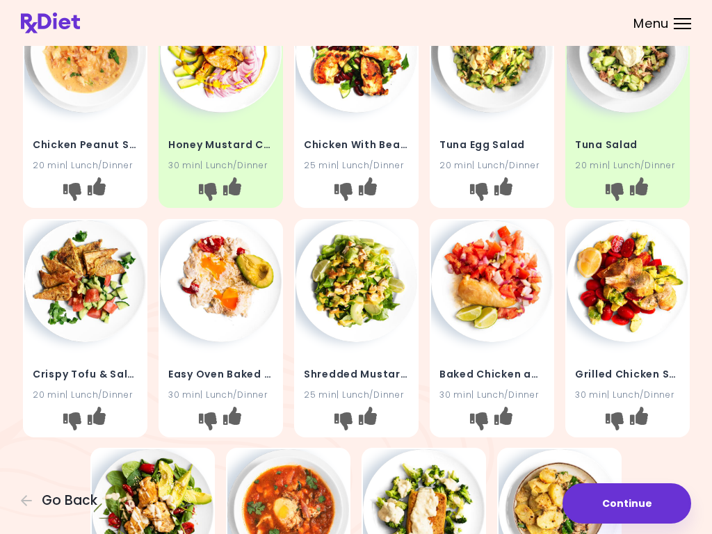
click at [363, 296] on img at bounding box center [356, 281] width 122 height 122
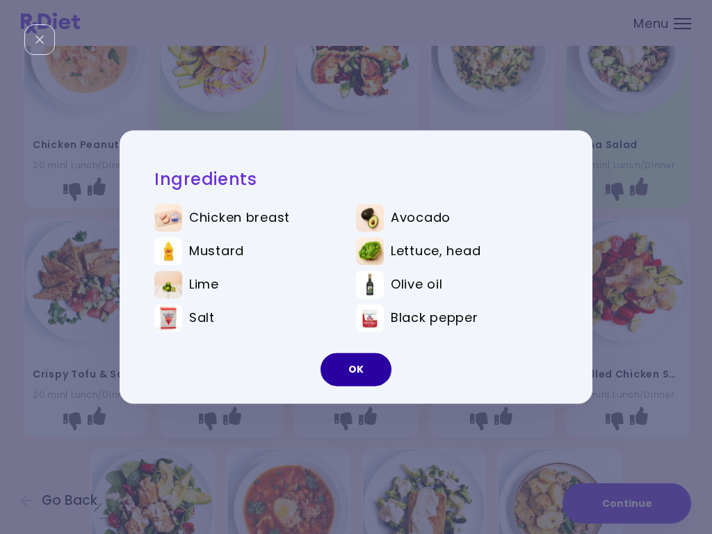
click at [360, 373] on button "OK" at bounding box center [355, 369] width 71 height 33
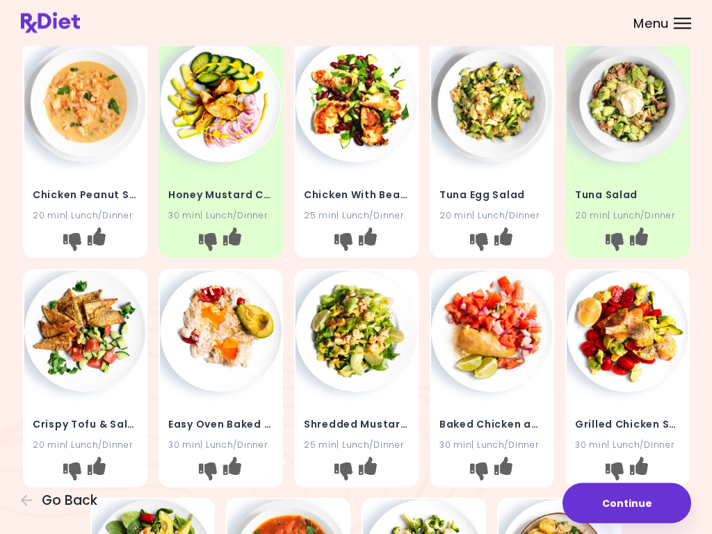
scroll to position [0, 0]
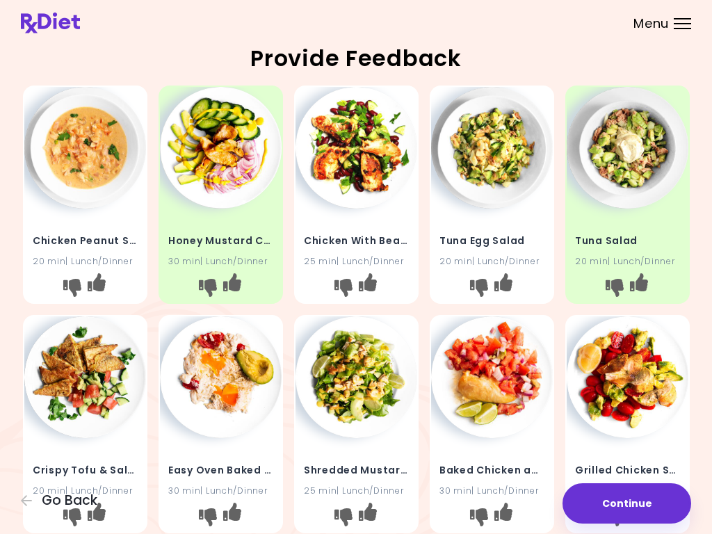
click at [489, 223] on div "Tuna Egg Salad 20 min | Lunch/Dinner" at bounding box center [492, 243] width 122 height 68
click at [506, 170] on img at bounding box center [492, 148] width 122 height 122
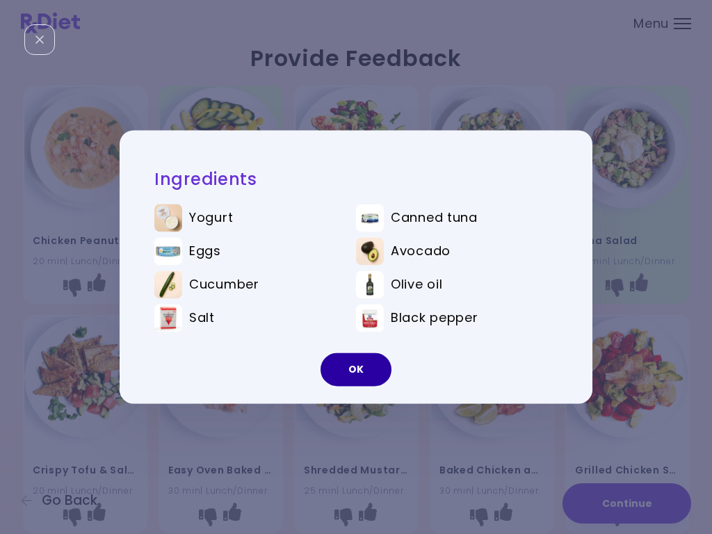
click at [356, 370] on button "OK" at bounding box center [355, 369] width 71 height 33
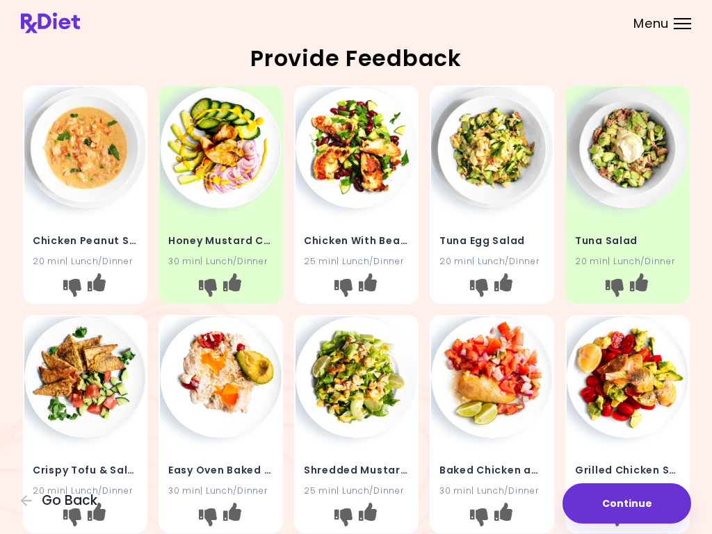
click at [514, 290] on button "I like this recipe" at bounding box center [502, 288] width 22 height 22
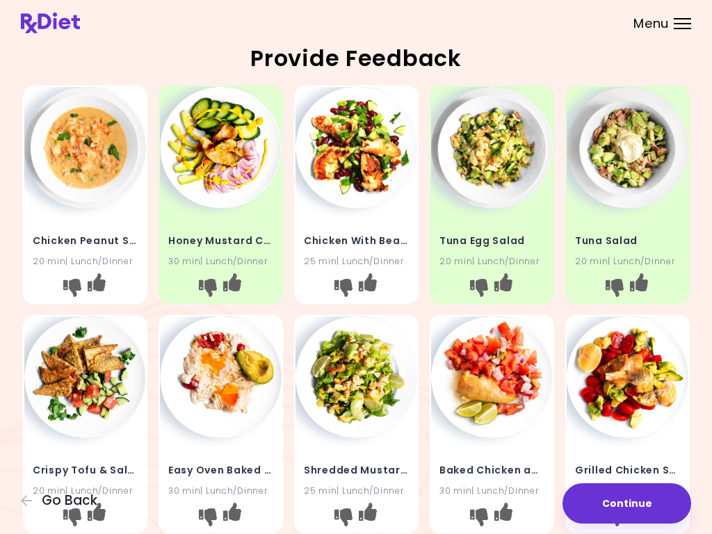
click at [514, 290] on button "I like this recipe" at bounding box center [502, 288] width 22 height 22
click at [376, 287] on icon "I like this recipe" at bounding box center [367, 282] width 18 height 18
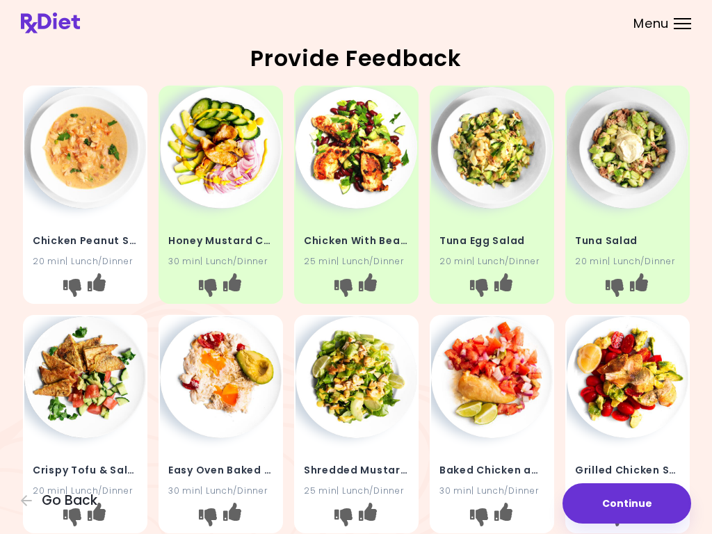
click at [86, 151] on img at bounding box center [85, 148] width 122 height 122
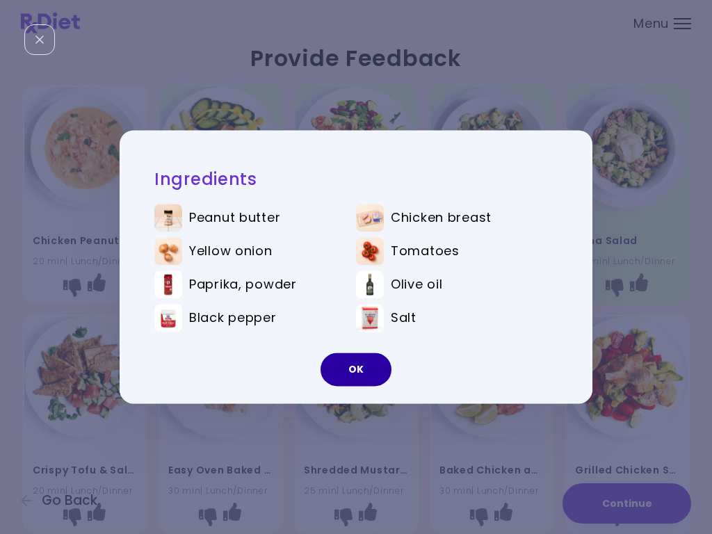
click at [360, 373] on button "OK" at bounding box center [355, 369] width 71 height 33
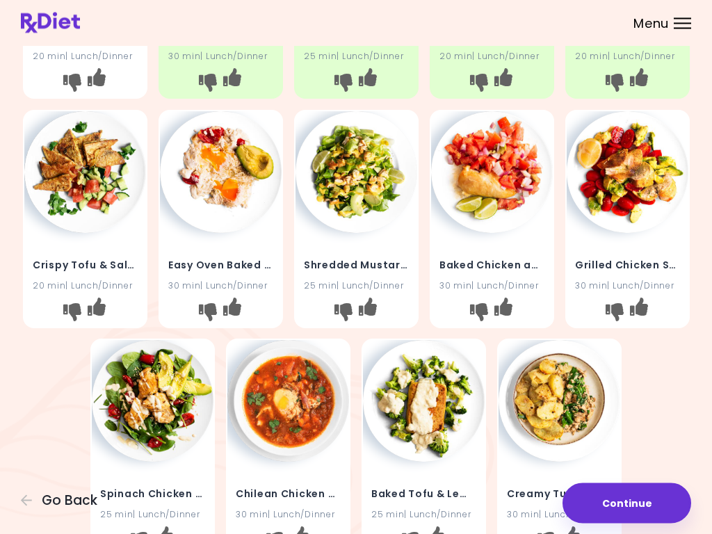
scroll to position [203, 0]
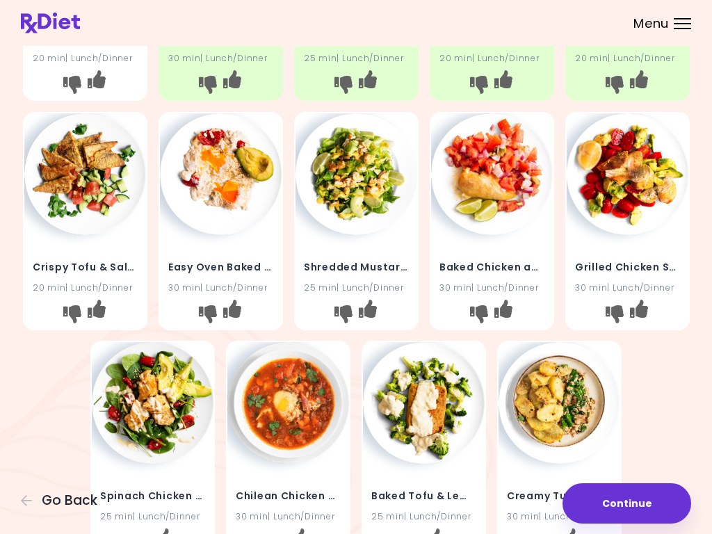
click at [358, 209] on img at bounding box center [356, 174] width 122 height 122
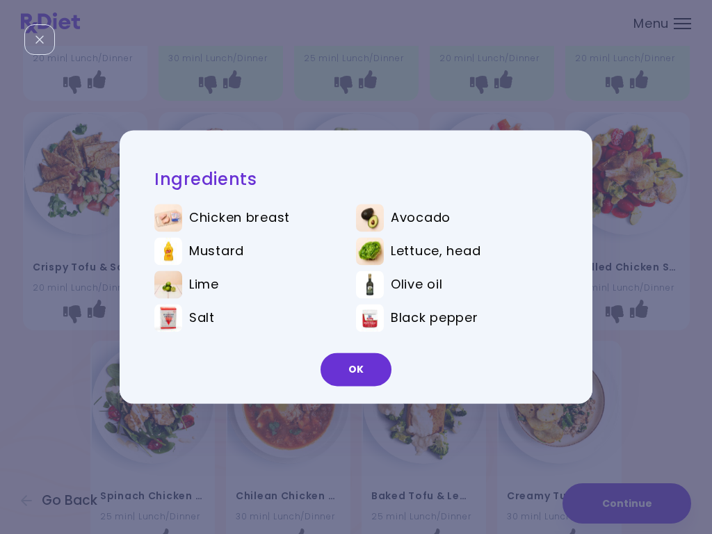
click at [358, 368] on button "OK" at bounding box center [355, 369] width 71 height 33
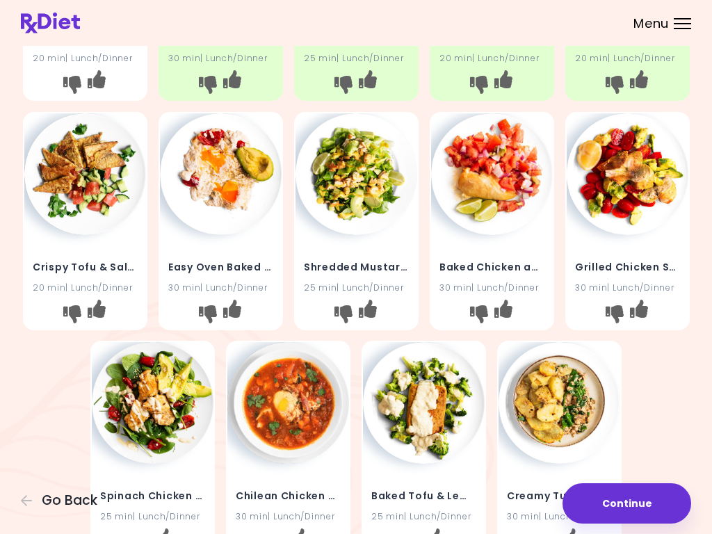
click at [510, 206] on img at bounding box center [492, 174] width 122 height 122
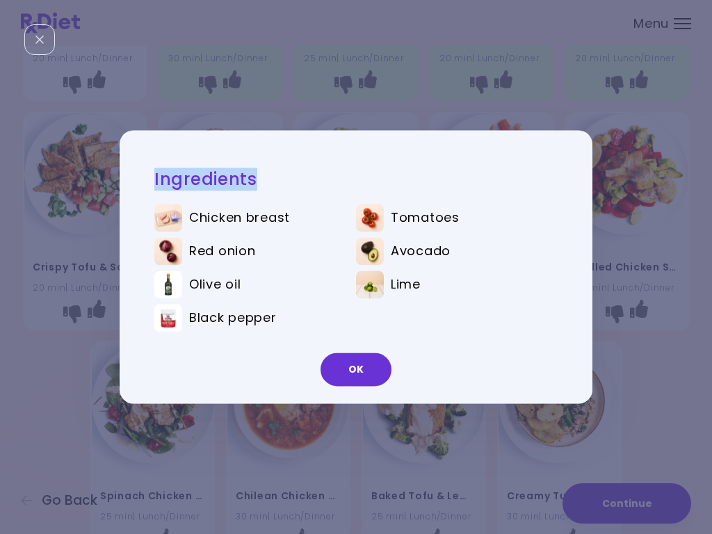
click at [671, 336] on div "Ingredients Chicken breast Tomatoes Red onion Avocado Olive oil Lime Black pepp…" at bounding box center [356, 267] width 712 height 534
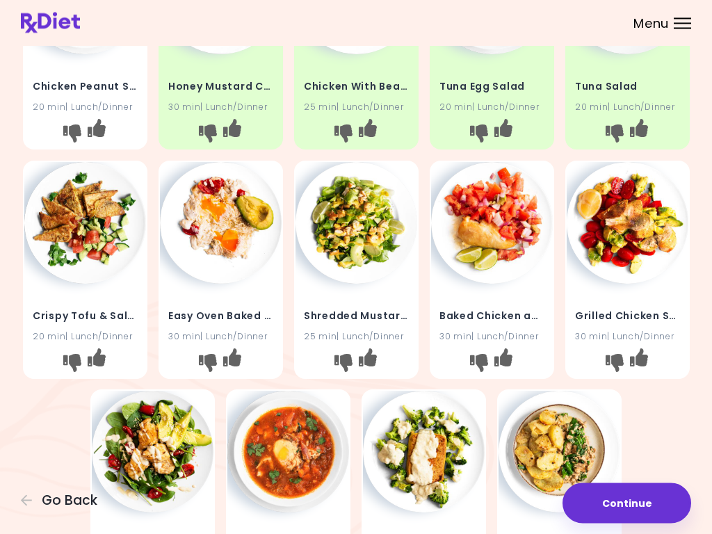
scroll to position [156, 0]
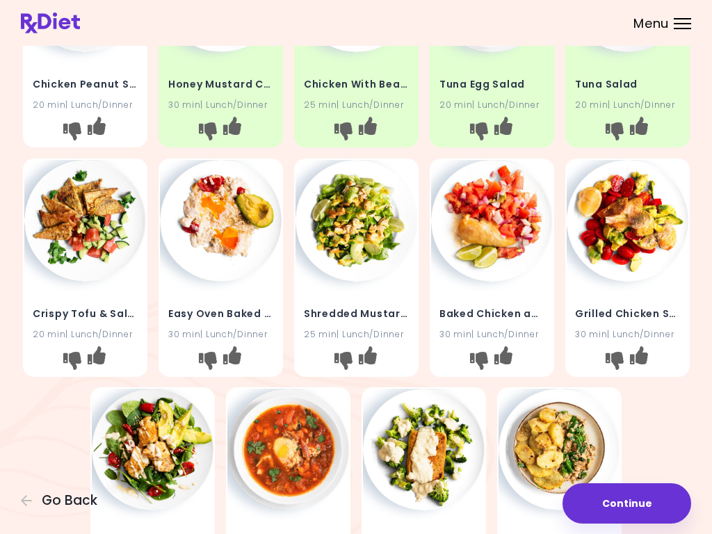
click at [377, 216] on img at bounding box center [356, 221] width 122 height 122
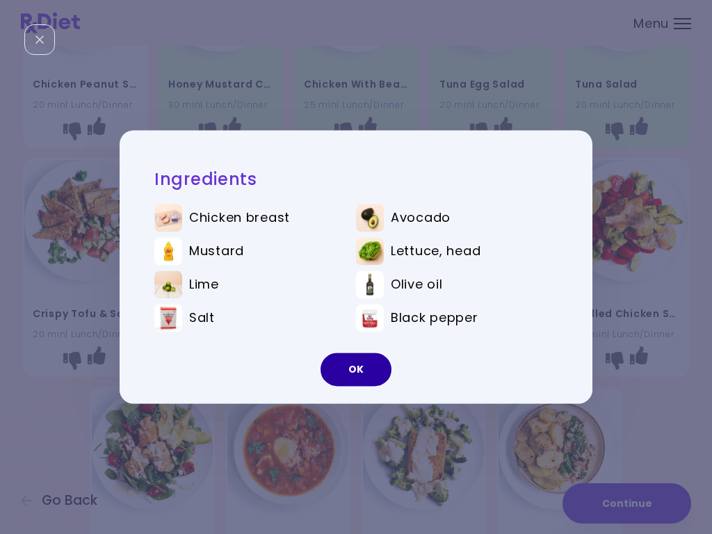
click at [364, 368] on button "OK" at bounding box center [355, 369] width 71 height 33
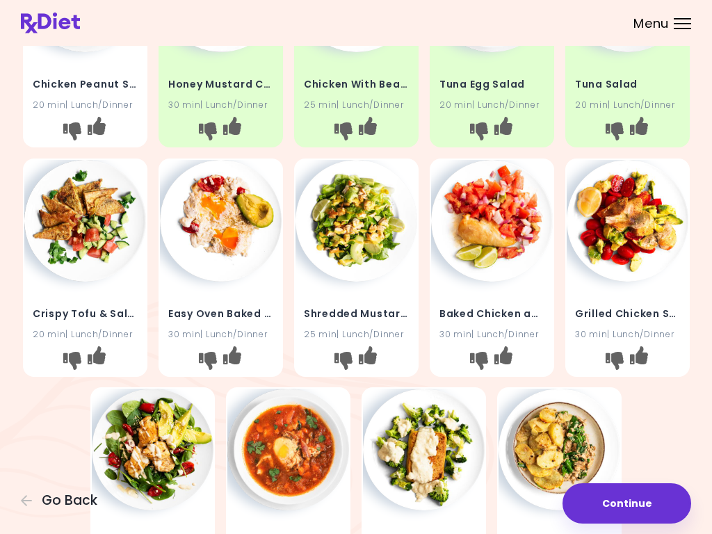
click at [640, 229] on img at bounding box center [628, 221] width 122 height 122
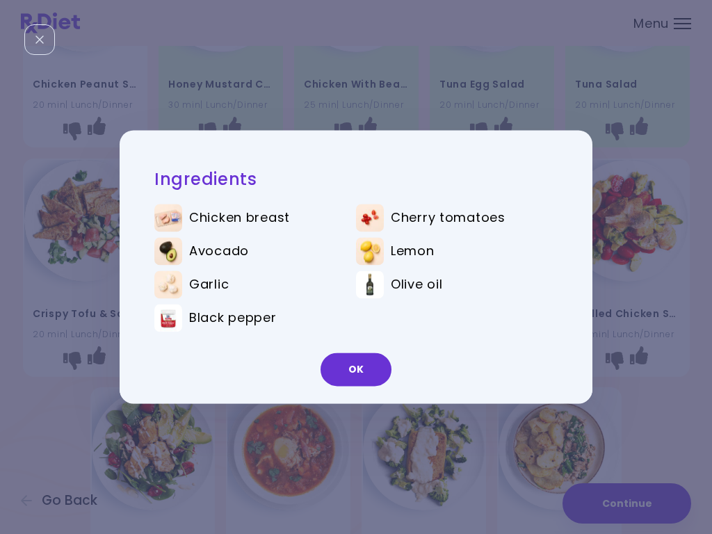
click at [363, 366] on button "OK" at bounding box center [355, 369] width 71 height 33
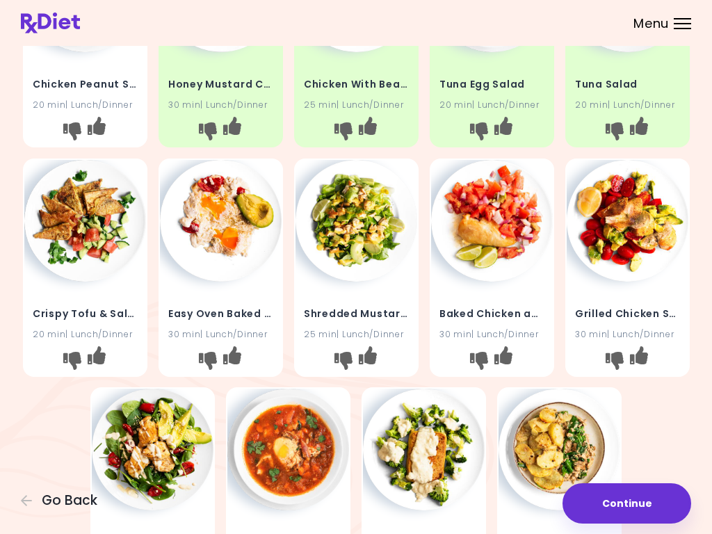
click at [646, 223] on img at bounding box center [628, 221] width 122 height 122
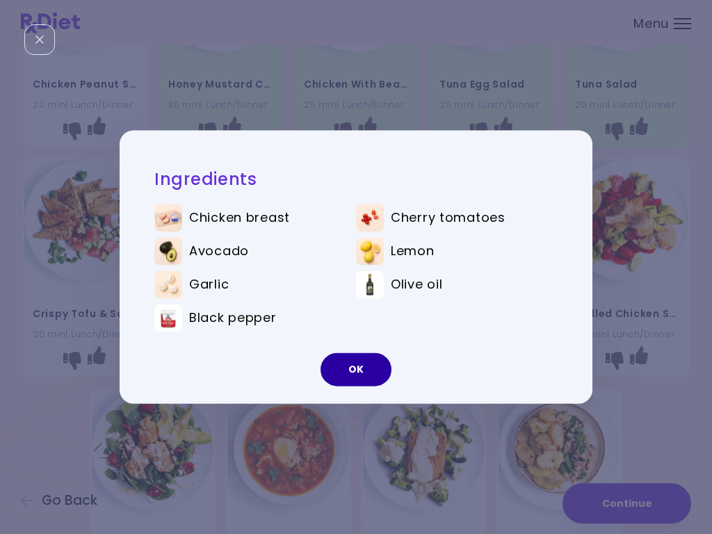
click at [360, 370] on button "OK" at bounding box center [355, 369] width 71 height 33
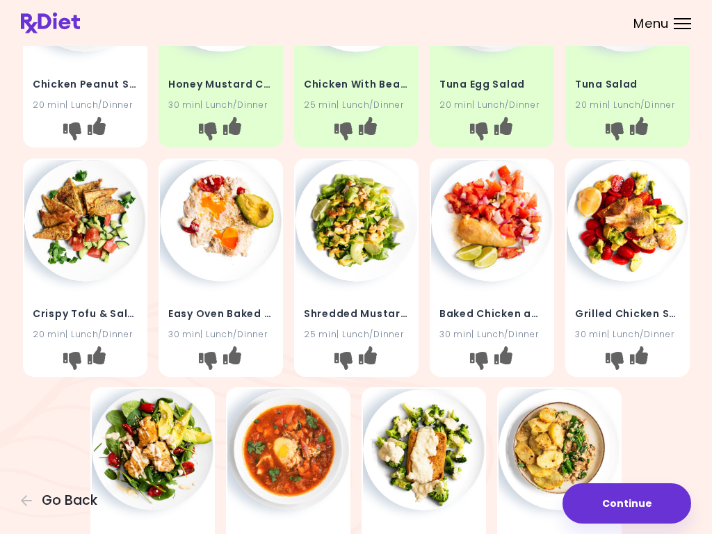
click at [647, 353] on icon "I like this recipe" at bounding box center [638, 354] width 18 height 18
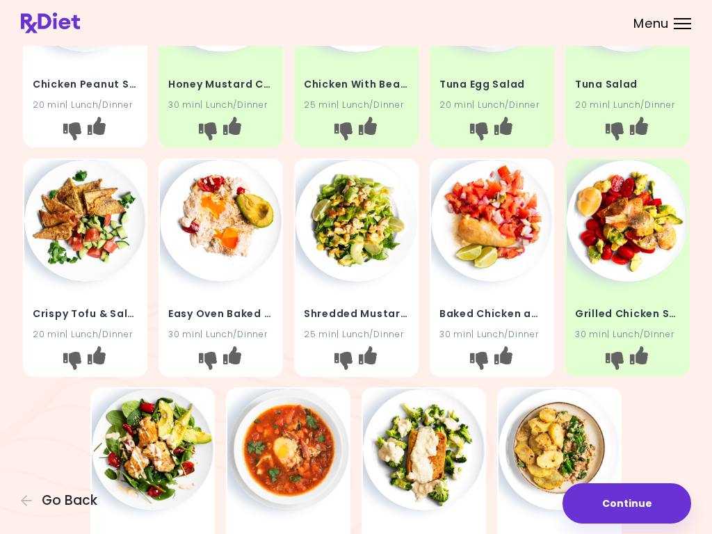
click at [512, 235] on img at bounding box center [492, 221] width 122 height 122
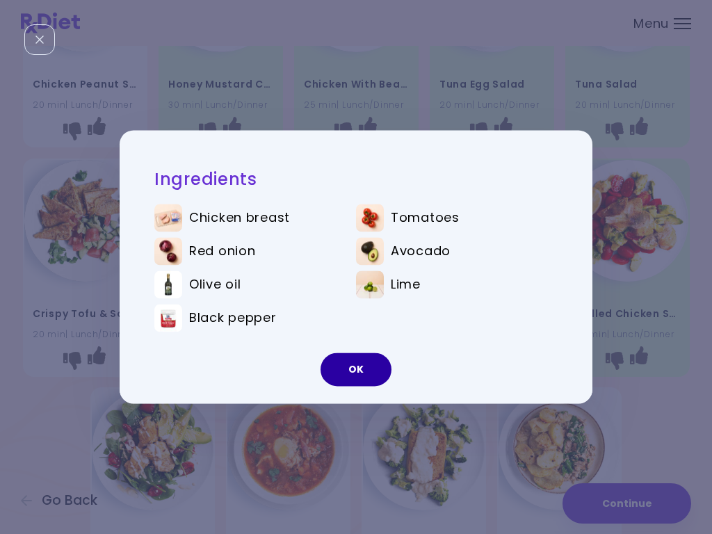
click at [359, 369] on button "OK" at bounding box center [355, 369] width 71 height 33
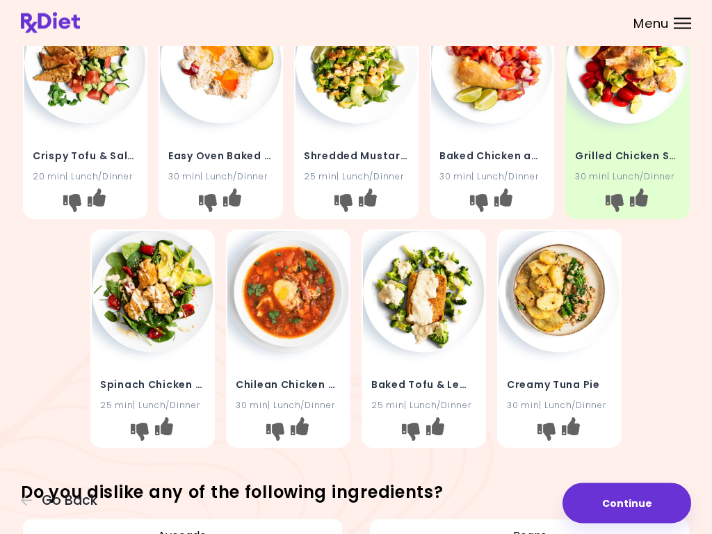
scroll to position [315, 0]
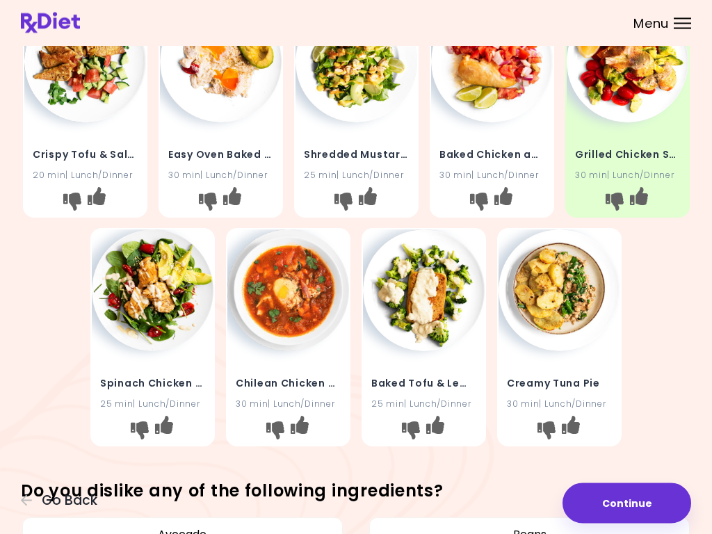
click at [312, 290] on img at bounding box center [288, 291] width 122 height 122
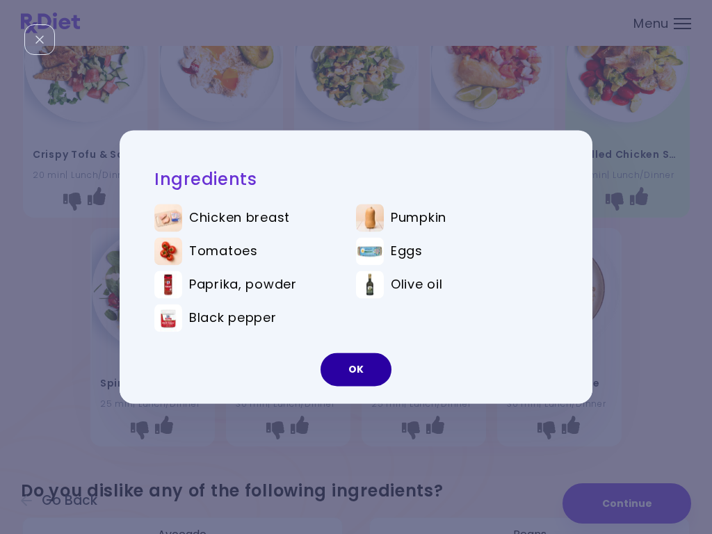
click at [359, 371] on button "OK" at bounding box center [355, 369] width 71 height 33
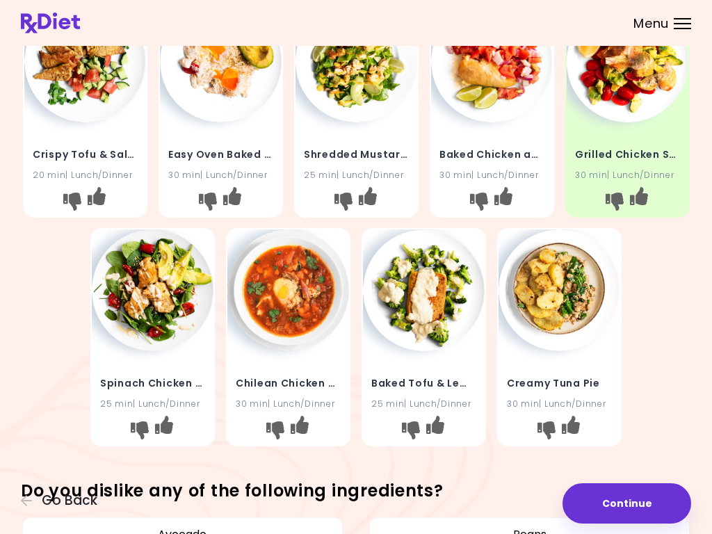
click at [562, 280] on img at bounding box center [559, 290] width 122 height 122
click at [566, 291] on img at bounding box center [559, 290] width 122 height 122
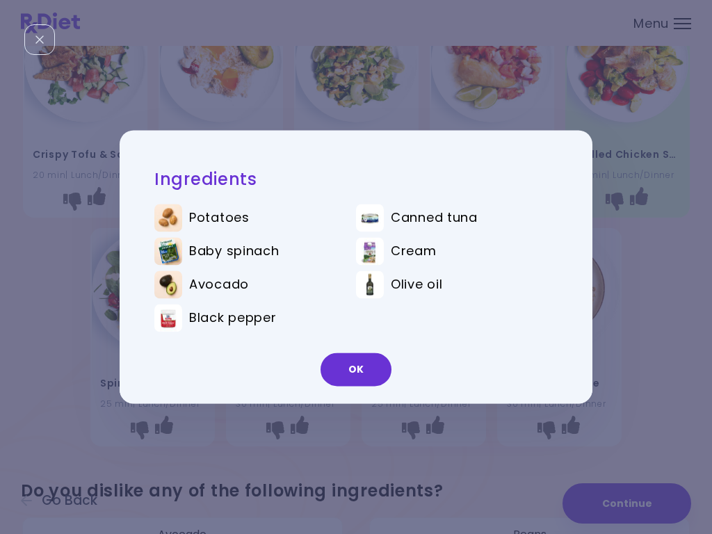
click at [357, 369] on button "OK" at bounding box center [355, 369] width 71 height 33
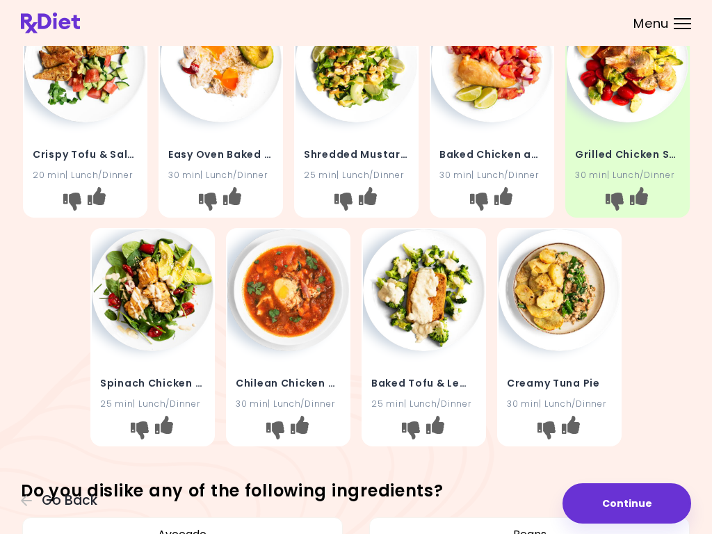
click at [580, 424] on icon "I like this recipe" at bounding box center [571, 425] width 18 height 18
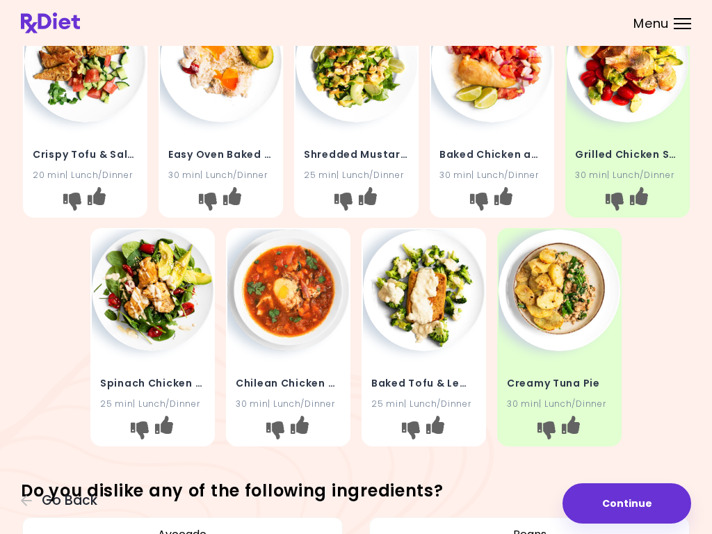
click at [165, 294] on img at bounding box center [153, 290] width 122 height 122
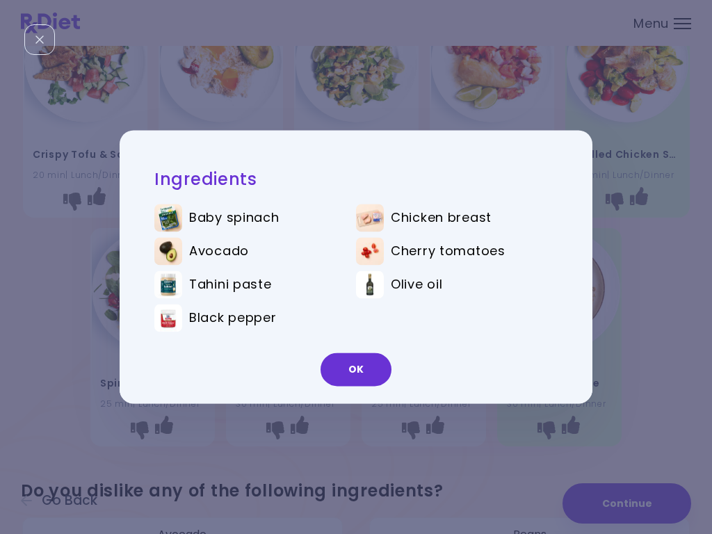
click at [353, 370] on button "OK" at bounding box center [355, 369] width 71 height 33
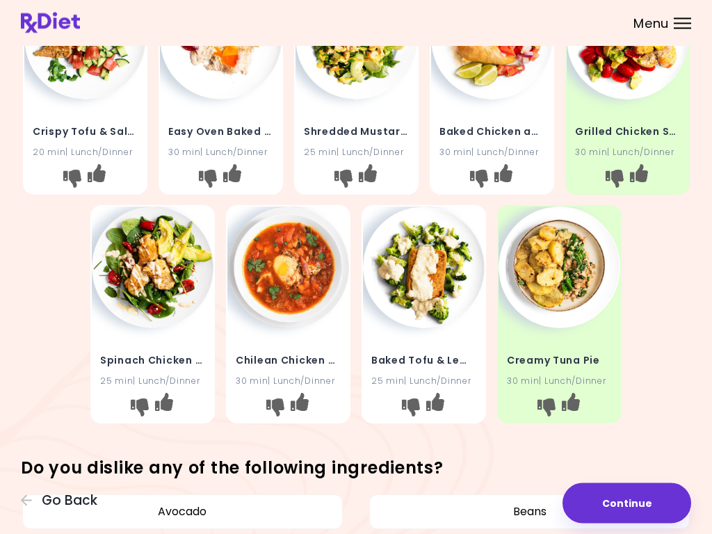
scroll to position [339, 0]
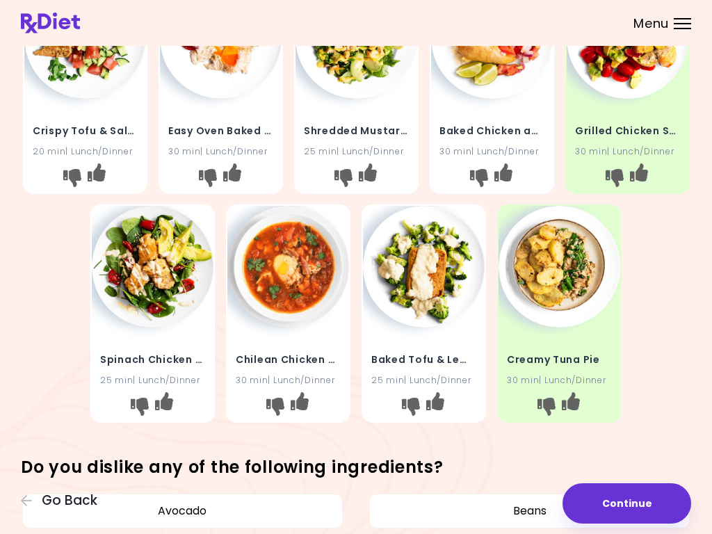
click at [309, 405] on icon "I like this recipe" at bounding box center [300, 401] width 18 height 18
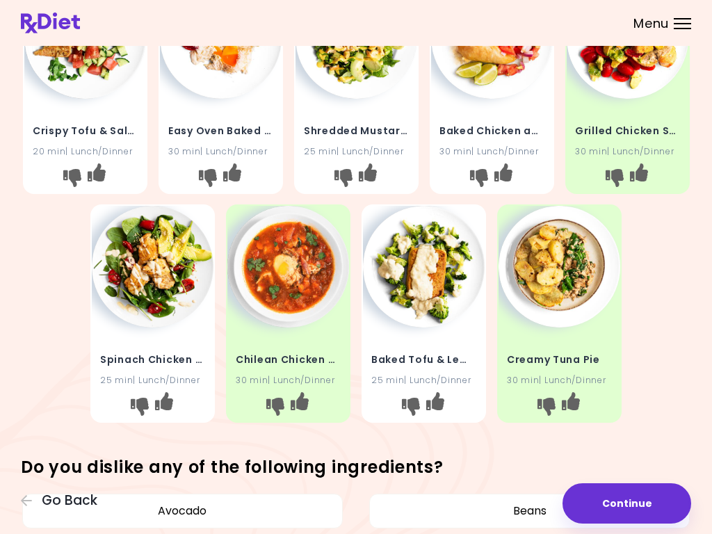
click at [173, 407] on icon "I like this recipe" at bounding box center [164, 401] width 18 height 18
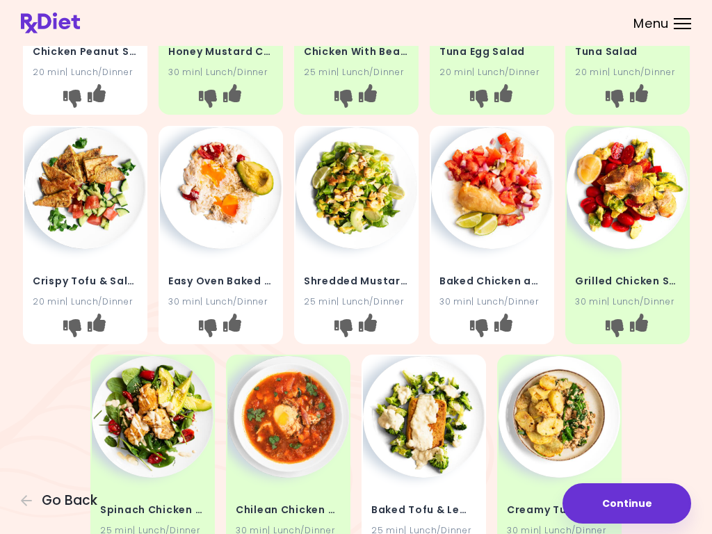
scroll to position [190, 0]
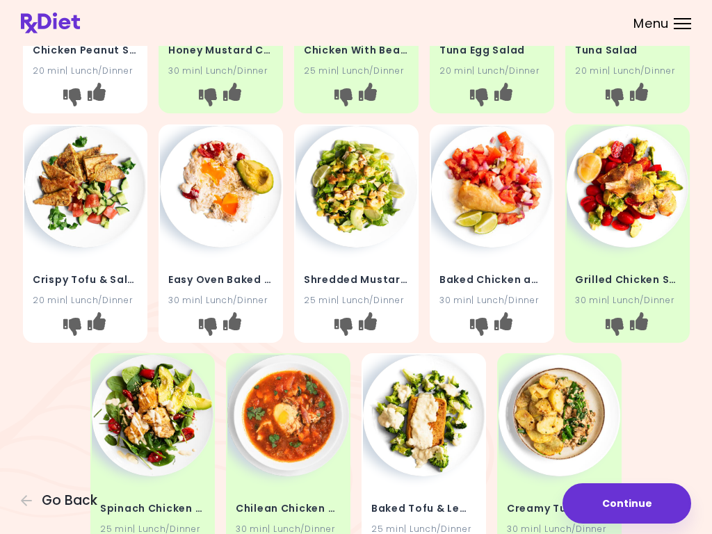
click at [376, 322] on icon "I like this recipe" at bounding box center [367, 320] width 18 height 18
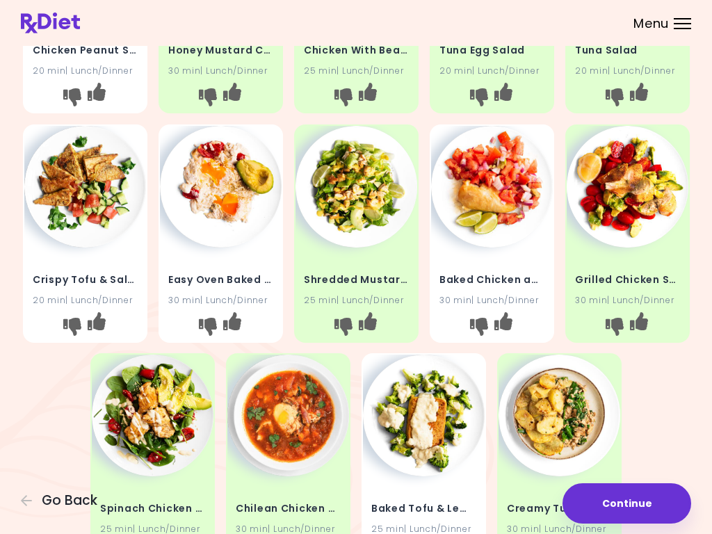
click at [512, 313] on icon "I like this recipe" at bounding box center [503, 320] width 18 height 18
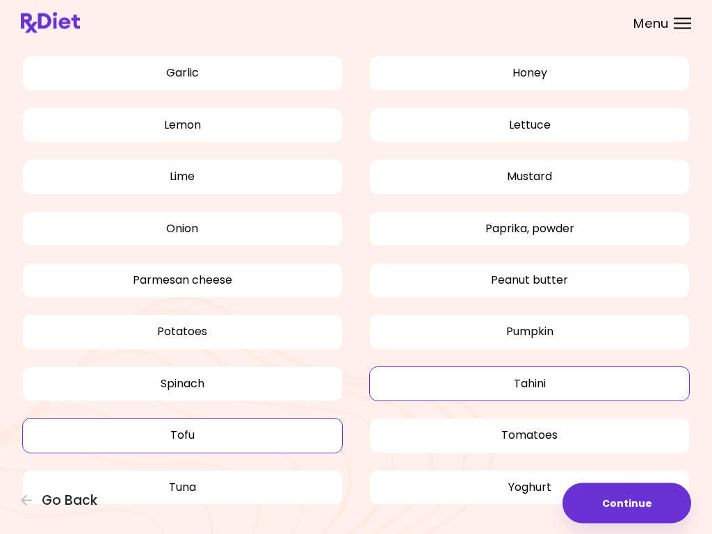
scroll to position [985, 0]
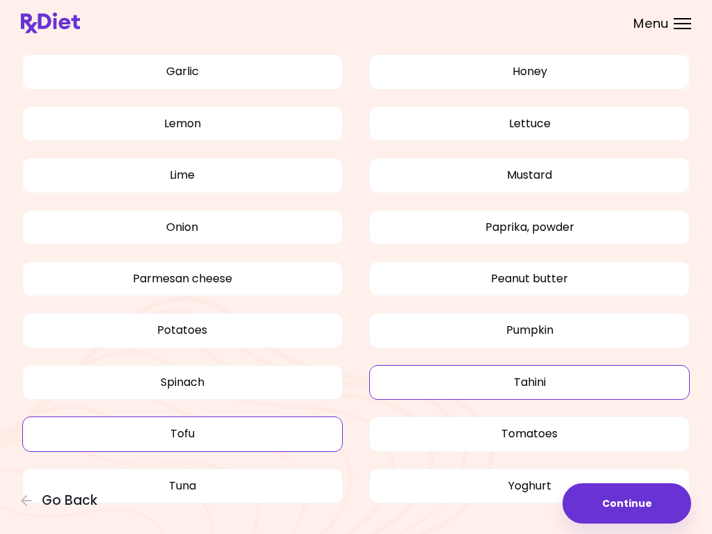
click at [624, 503] on button "Continue" at bounding box center [626, 503] width 129 height 40
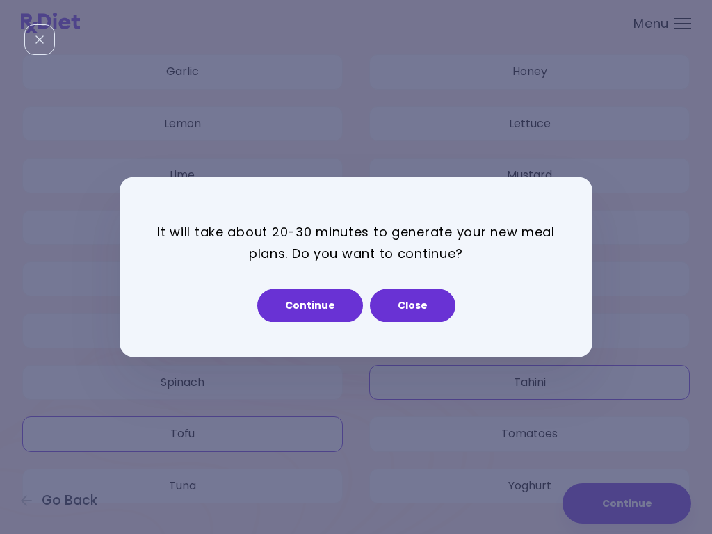
click at [315, 307] on button "Continue" at bounding box center [310, 305] width 106 height 33
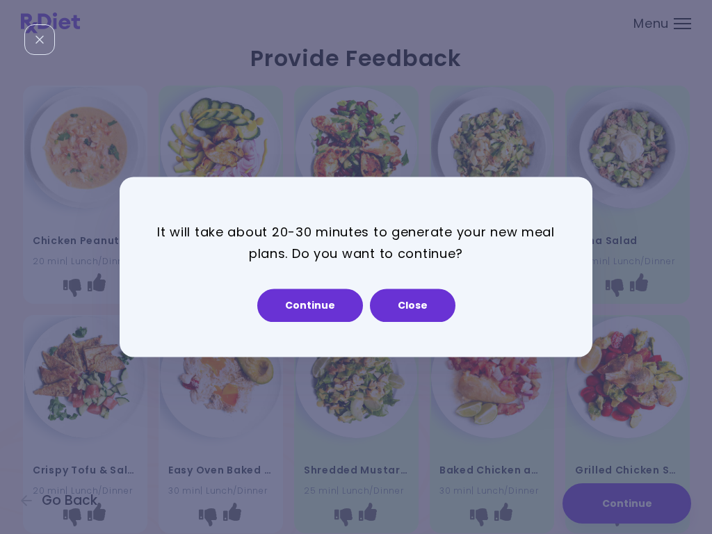
select select "*"
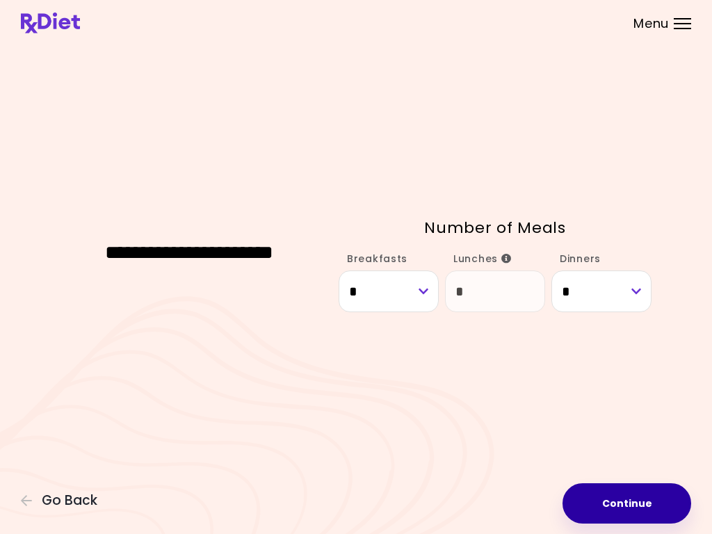
click at [632, 497] on button "Continue" at bounding box center [626, 503] width 129 height 40
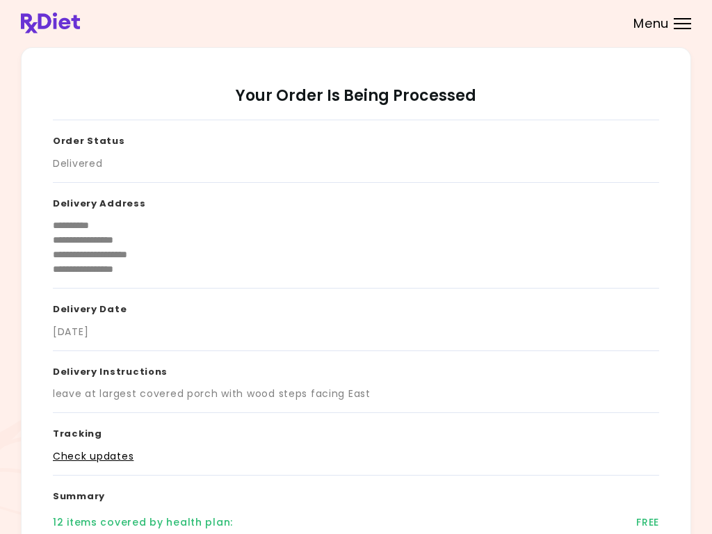
click at [683, 24] on div at bounding box center [682, 23] width 17 height 1
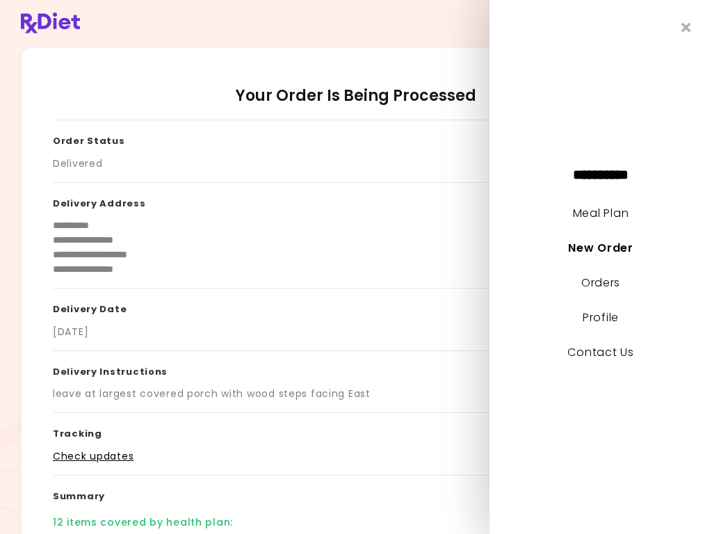
click at [602, 253] on link "New Order" at bounding box center [600, 248] width 65 height 16
